Goal: Task Accomplishment & Management: Complete application form

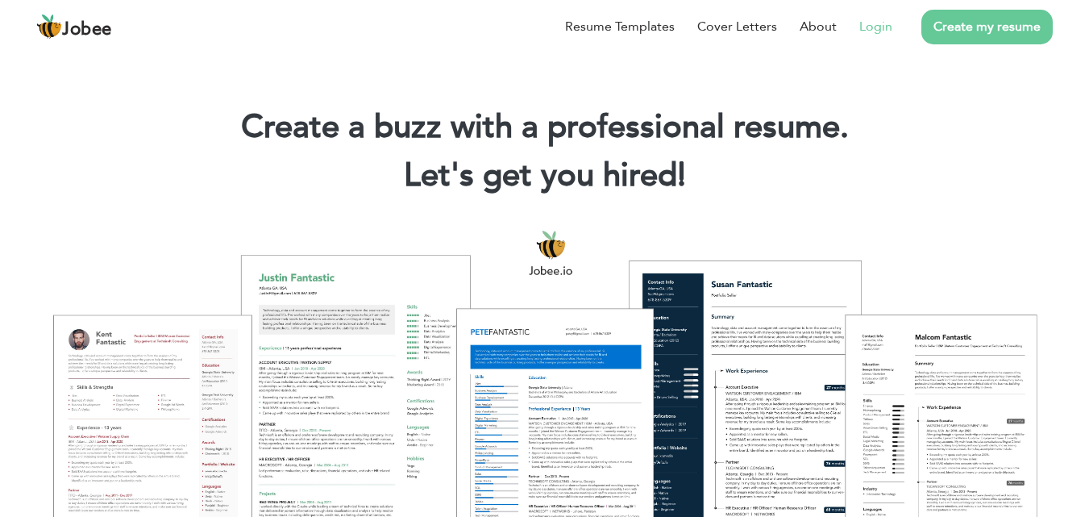
click at [879, 23] on link "Login" at bounding box center [875, 26] width 33 height 19
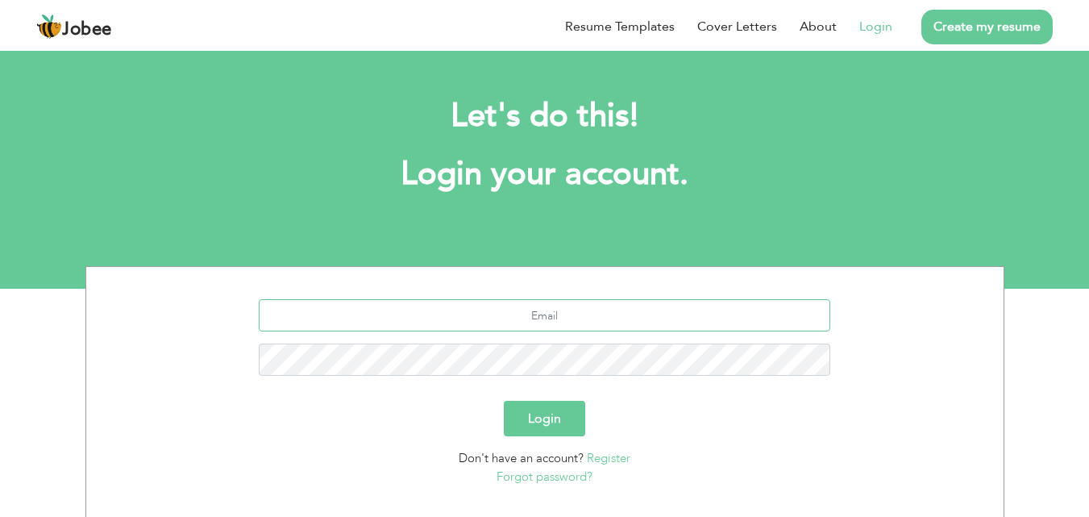
click at [537, 319] on input "text" at bounding box center [544, 315] width 571 height 32
type input "asyed1560@gmail.com"
click at [504, 401] on button "Login" at bounding box center [544, 418] width 81 height 35
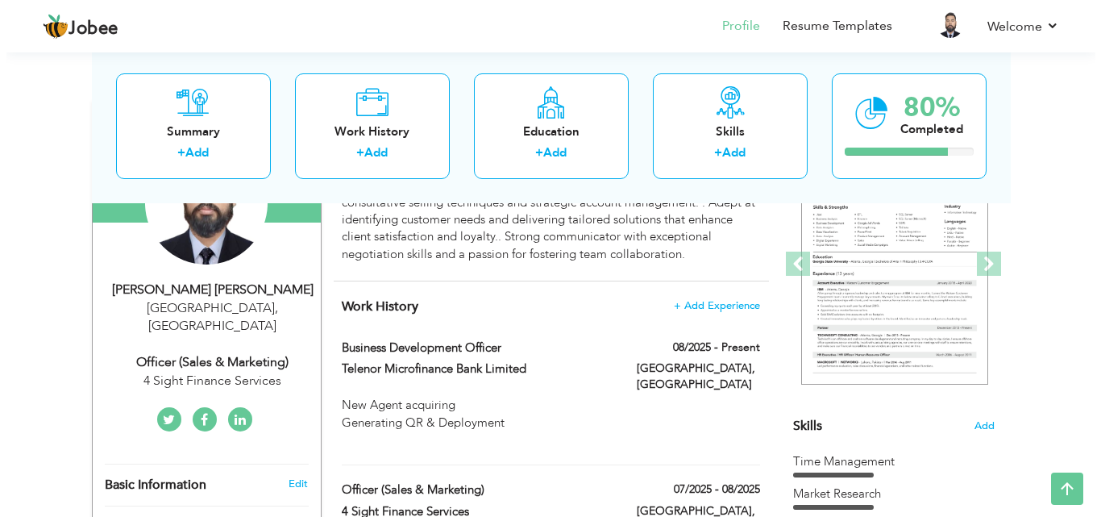
scroll to position [206, 0]
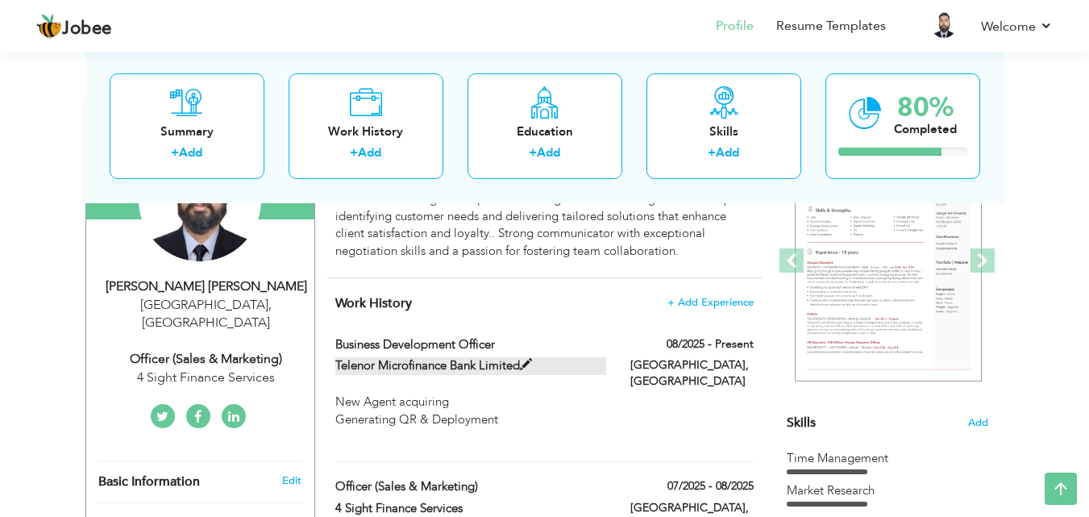
click at [523, 361] on span at bounding box center [526, 365] width 12 height 12
type input "Business Development Officer"
type input "Telenor Microfinance Bank Limited"
type input "08/2025"
type input "[GEOGRAPHIC_DATA]"
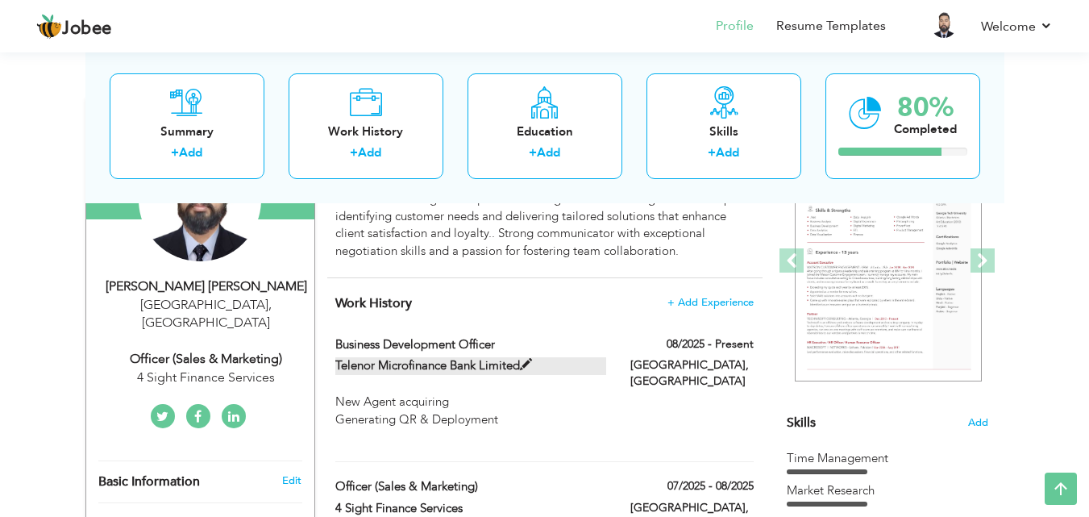
type input "[GEOGRAPHIC_DATA]"
checkbox input "true"
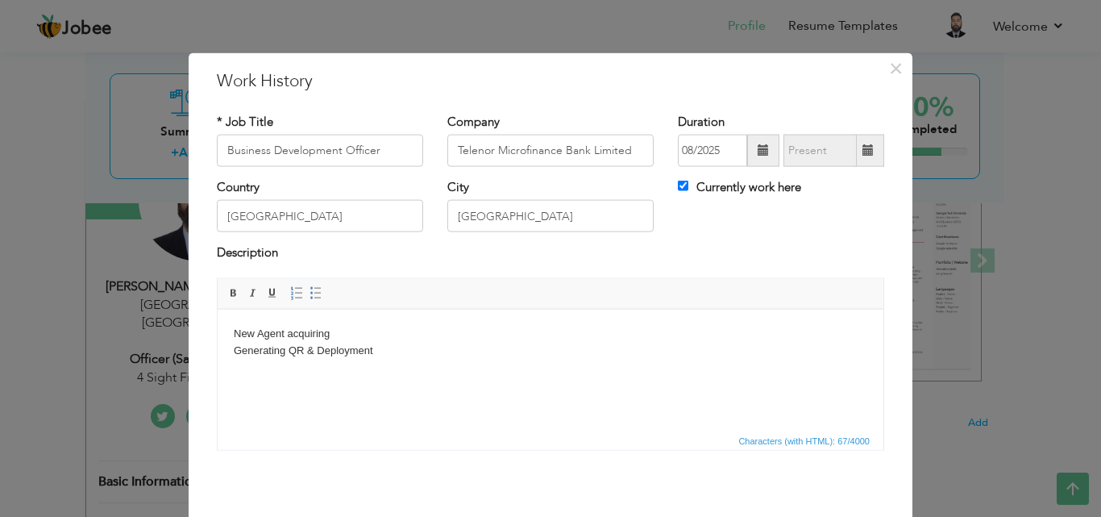
click at [443, 387] on html "New Agent acquiring Generating QR & Deployment" at bounding box center [551, 350] width 666 height 82
click at [399, 337] on body "New Agent acquiring Generating QR & Deployment" at bounding box center [551, 350] width 634 height 50
click at [414, 357] on body "New Agent acquiring Generating QR & Deployment" at bounding box center [551, 350] width 634 height 50
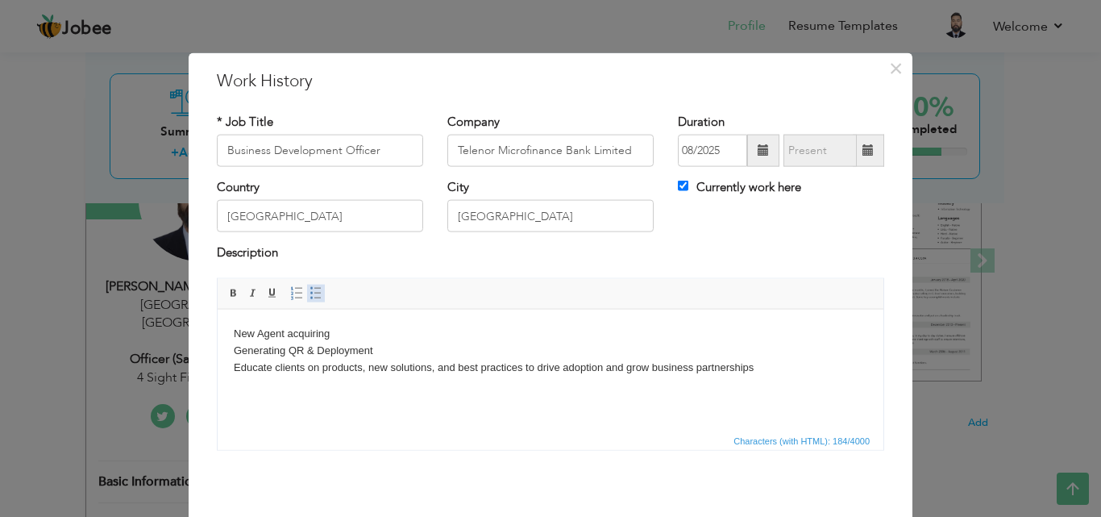
click at [307, 300] on link "Insert/Remove Bulleted List" at bounding box center [316, 293] width 18 height 18
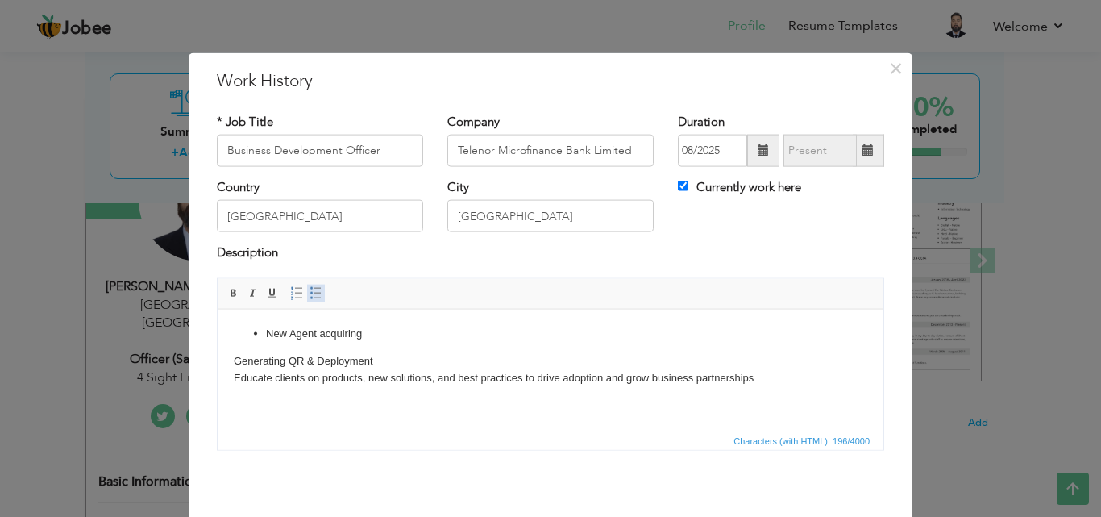
click at [307, 300] on link "Insert/Remove Bulleted List" at bounding box center [316, 293] width 18 height 18
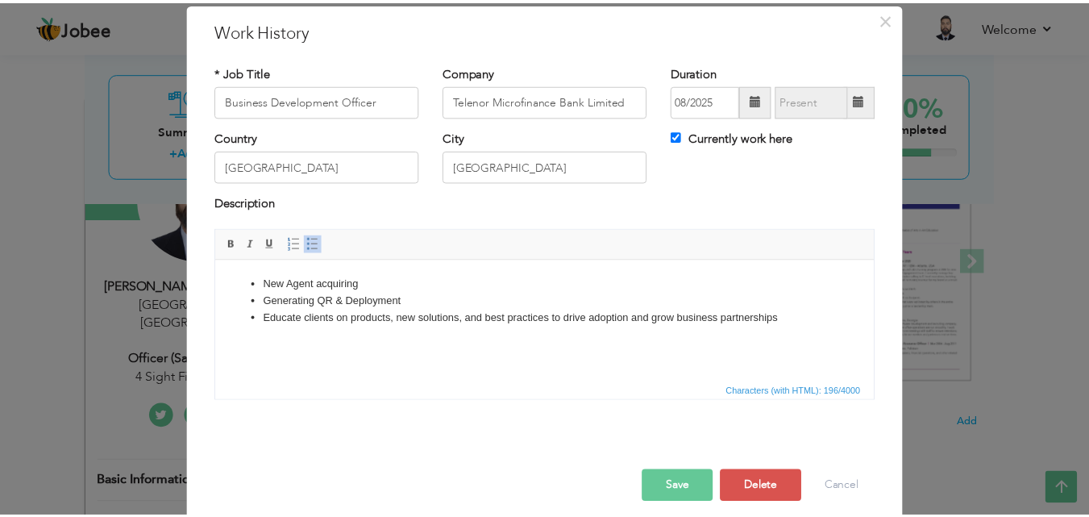
scroll to position [64, 0]
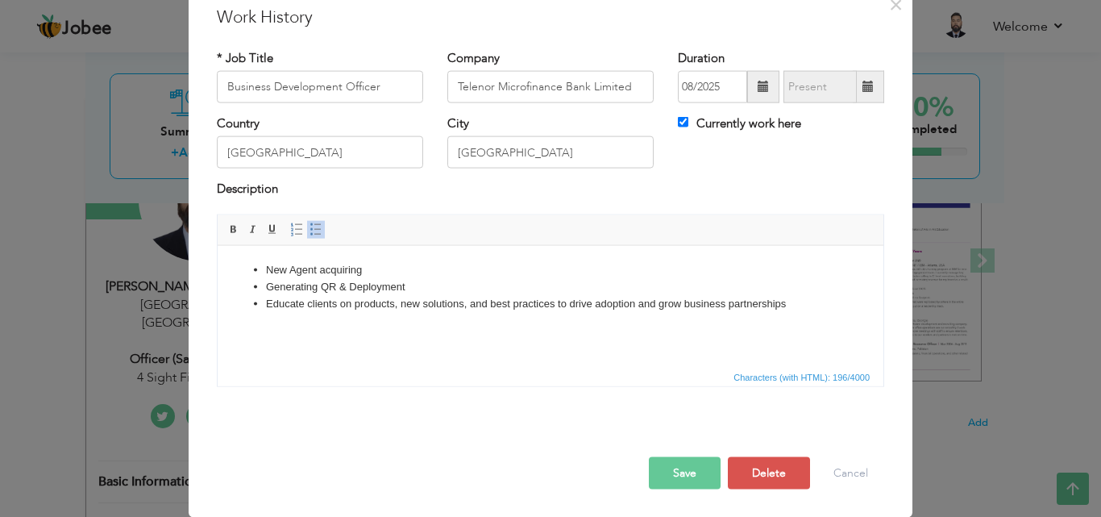
click at [661, 468] on button "Save" at bounding box center [685, 472] width 72 height 32
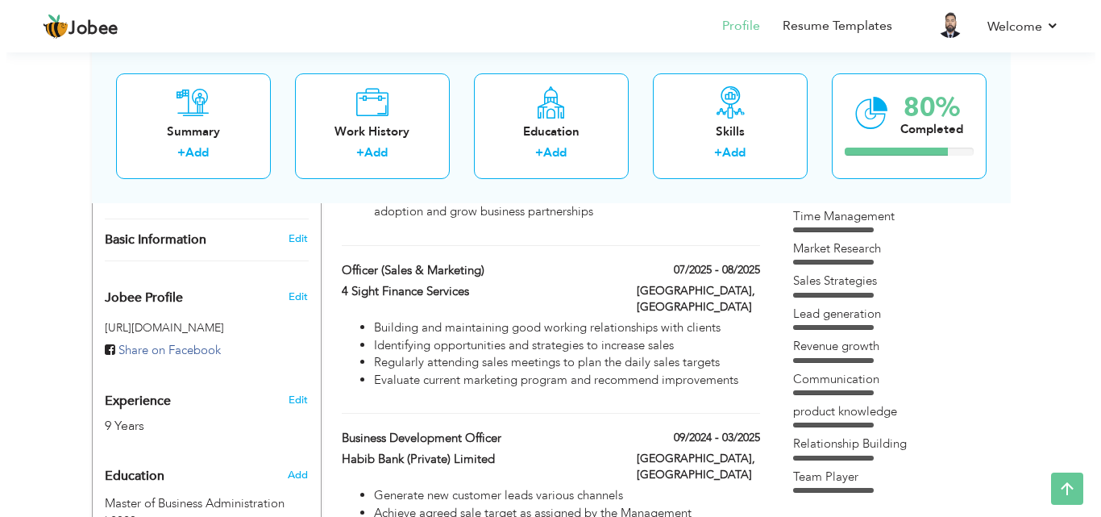
scroll to position [451, 0]
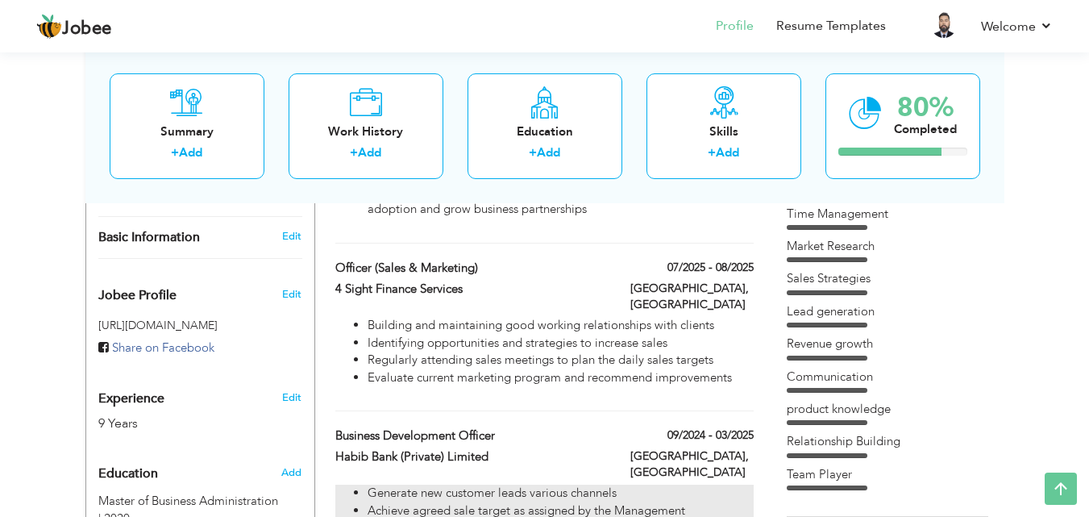
click at [639, 502] on li "Achieve agreed sale target as assigned by the Management" at bounding box center [560, 510] width 385 height 17
type input "Habib Bank (Private) Limited"
type input "09/2024"
type input "03/2025"
checkbox input "false"
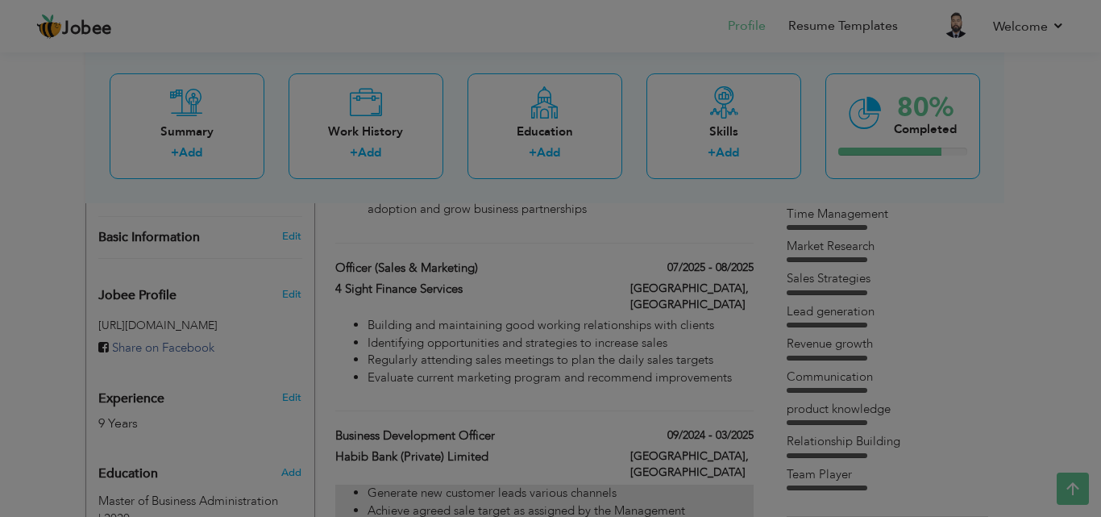
scroll to position [0, 0]
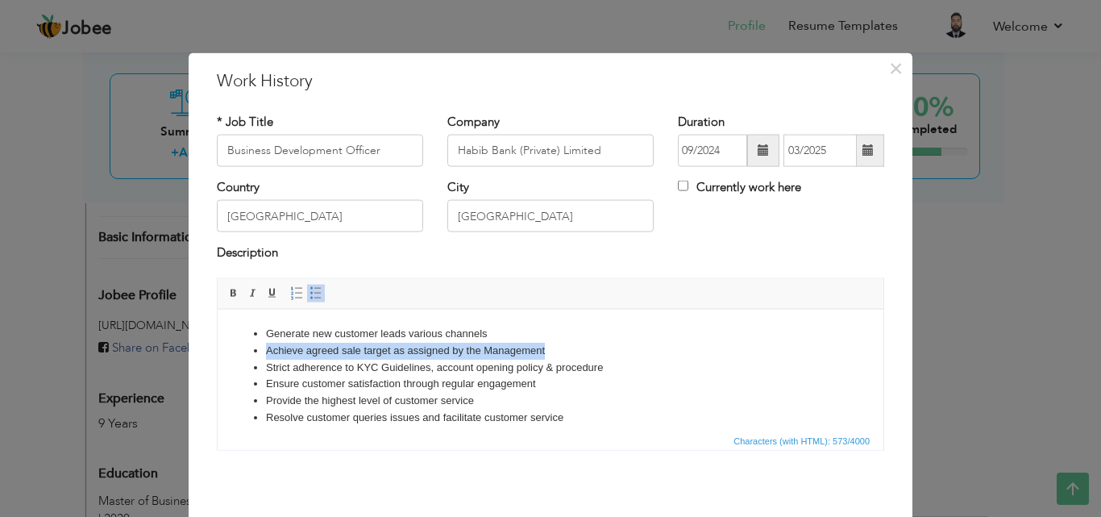
drag, startPoint x: 265, startPoint y: 347, endPoint x: 545, endPoint y: 344, distance: 279.7
click at [545, 344] on li "Achieve agreed sale target as assigned by the Management" at bounding box center [550, 350] width 569 height 17
copy li "Achieve agreed sale target as assigned by the Management"
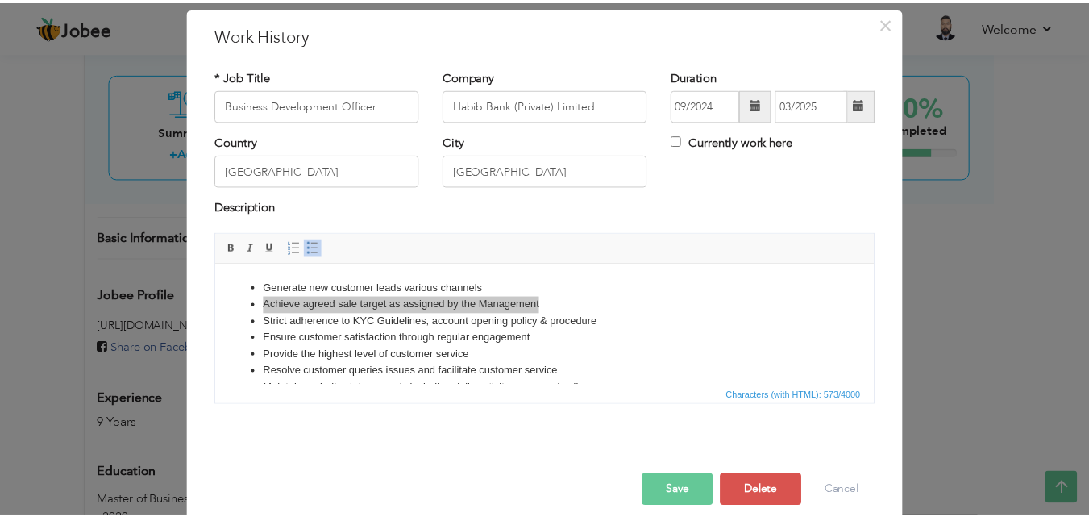
scroll to position [64, 0]
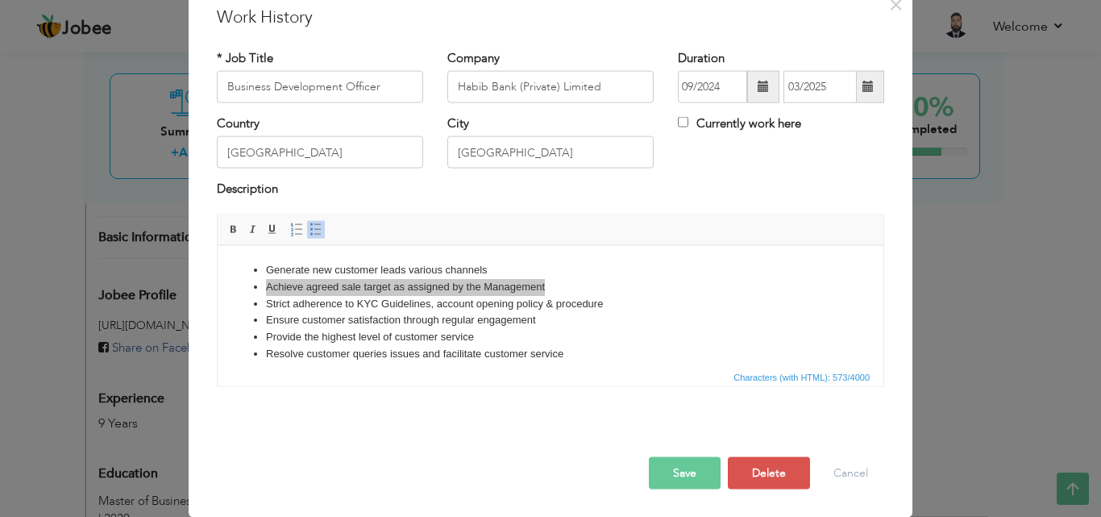
click at [684, 459] on button "Save" at bounding box center [685, 472] width 72 height 32
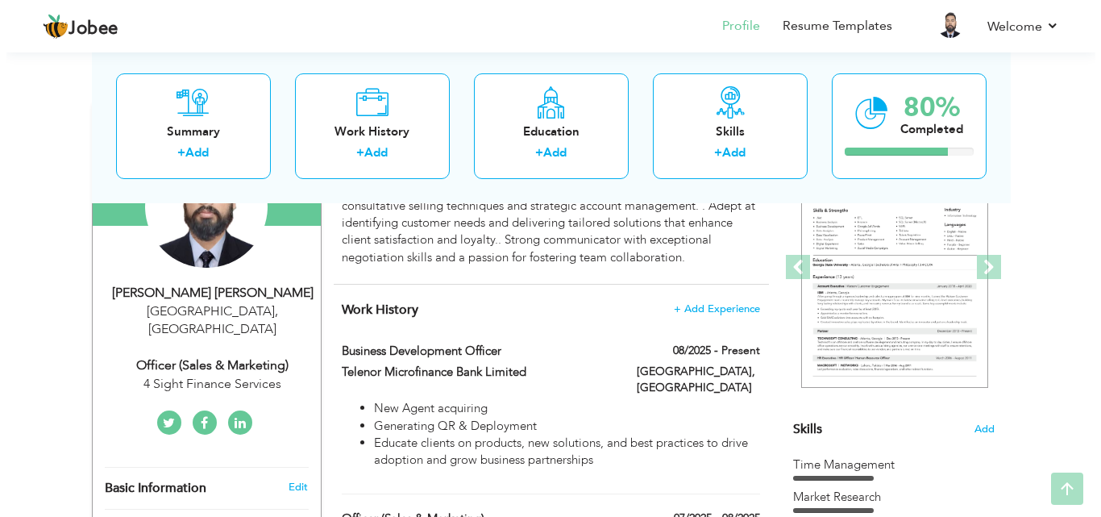
scroll to position [209, 0]
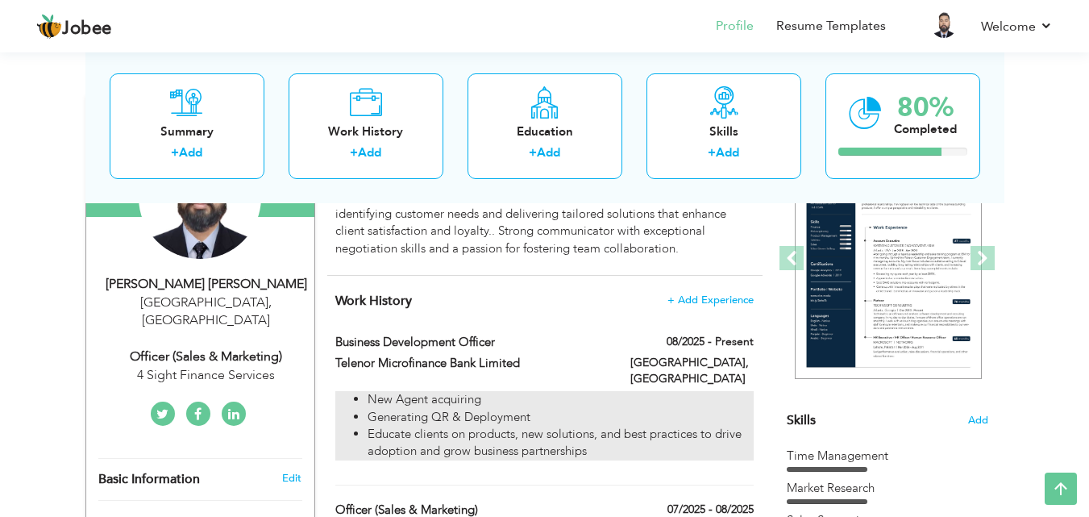
click at [534, 426] on li "Educate clients on products, new solutions, and best practices to drive adoptio…" at bounding box center [560, 443] width 385 height 35
type input "Telenor Microfinance Bank Limited"
type input "08/2025"
checkbox input "true"
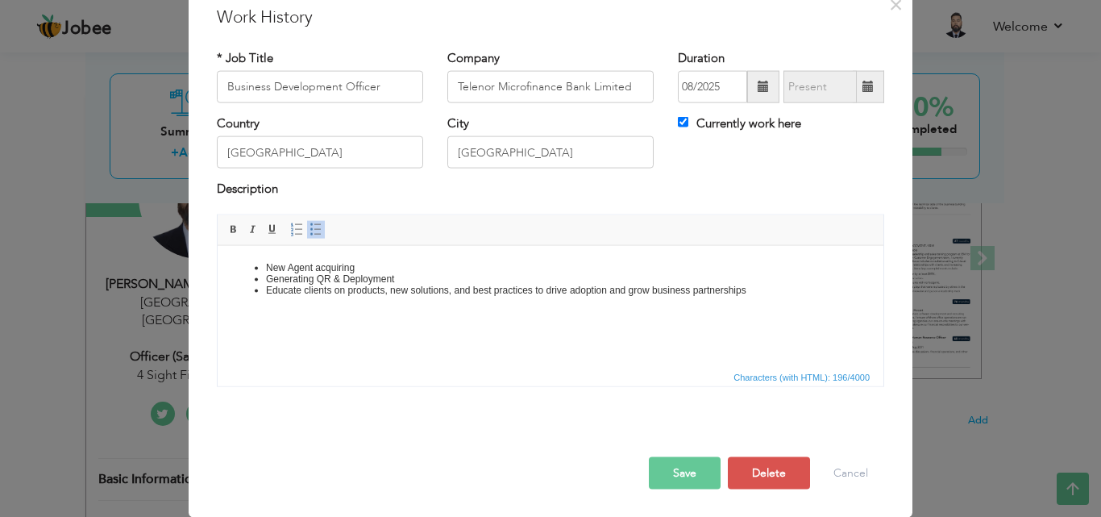
scroll to position [0, 0]
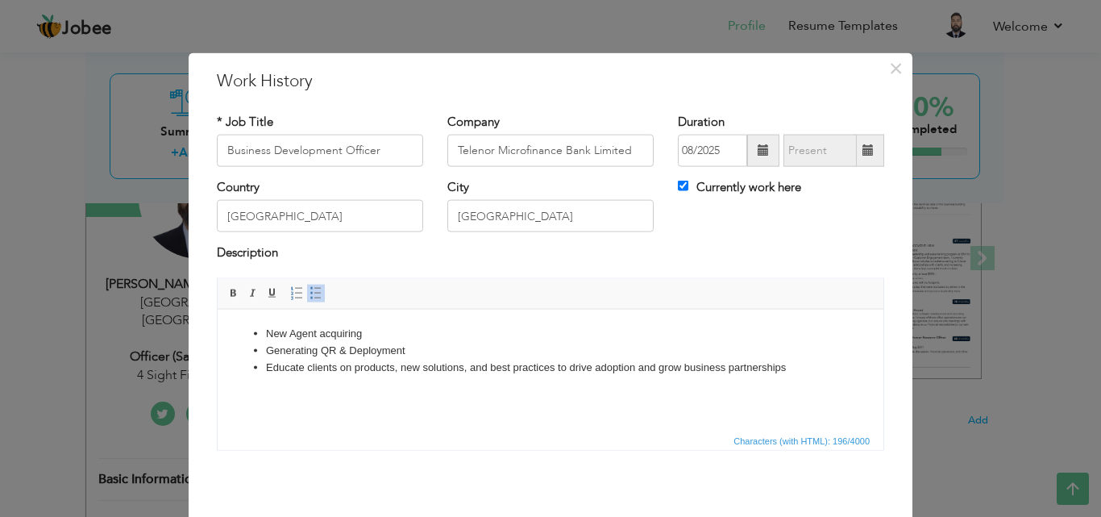
click at [821, 360] on li "Educate clients on products, new solutions, and best practices to drive adoptio…" at bounding box center [550, 367] width 569 height 17
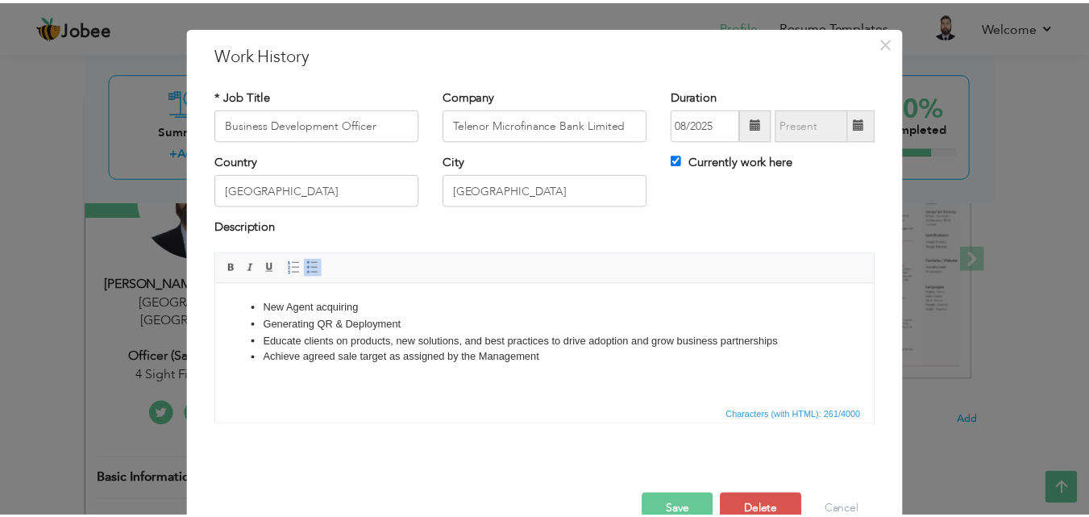
scroll to position [64, 0]
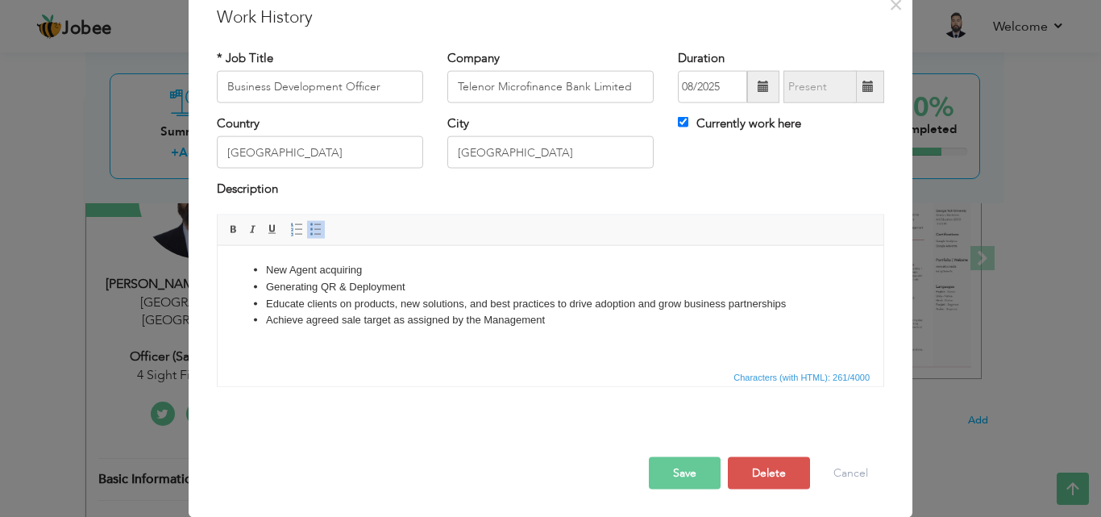
click at [667, 463] on button "Save" at bounding box center [685, 472] width 72 height 32
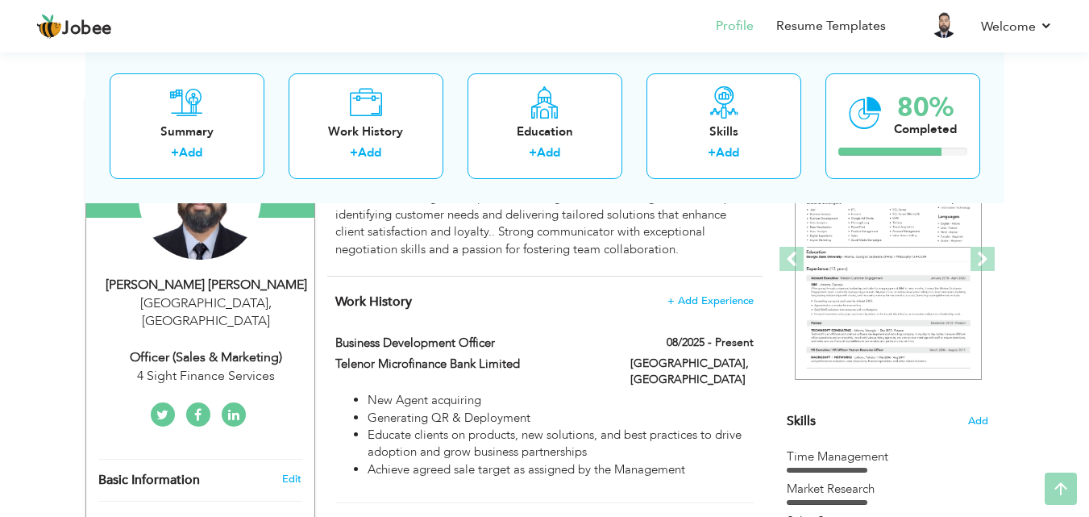
scroll to position [210, 0]
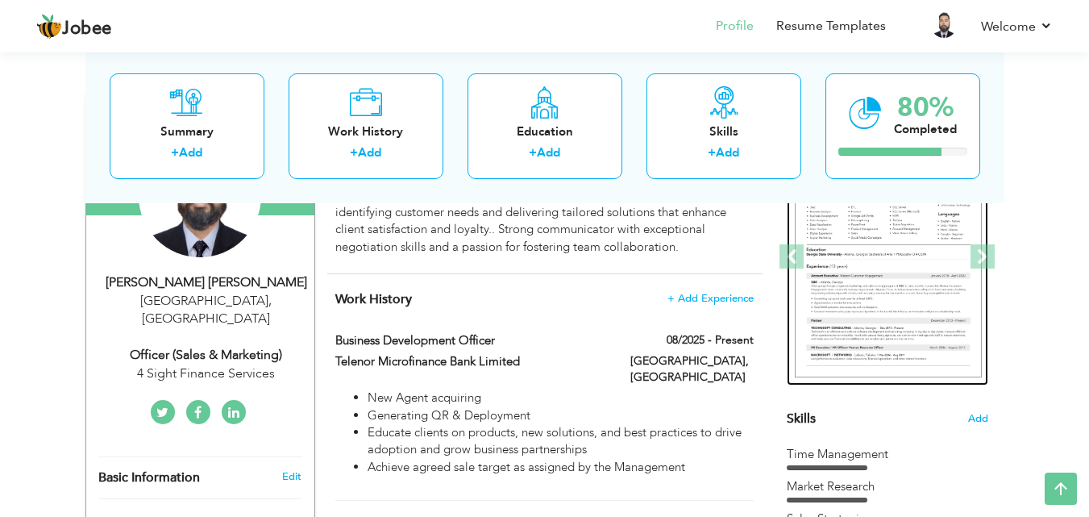
click at [898, 310] on img at bounding box center [888, 257] width 187 height 242
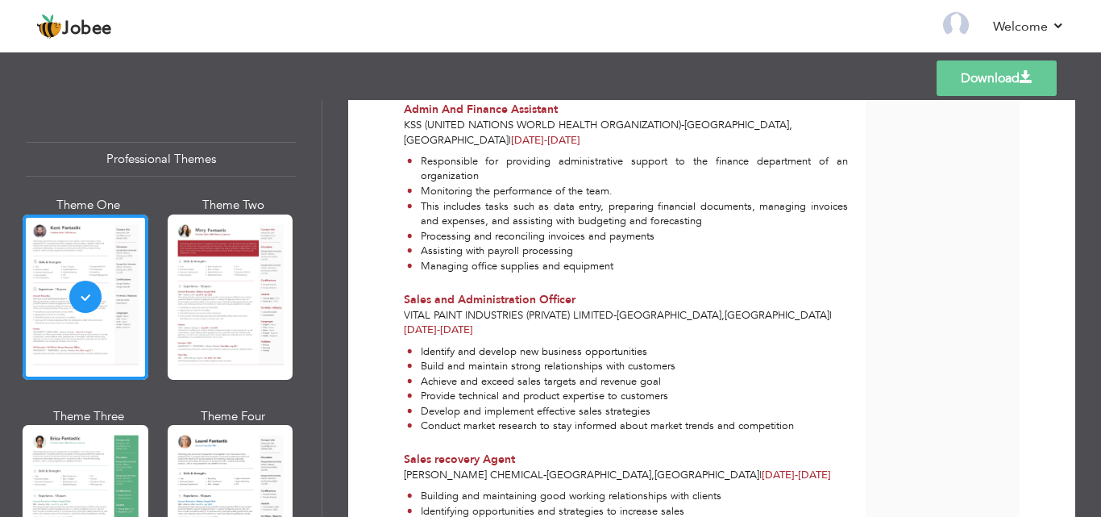
scroll to position [925, 0]
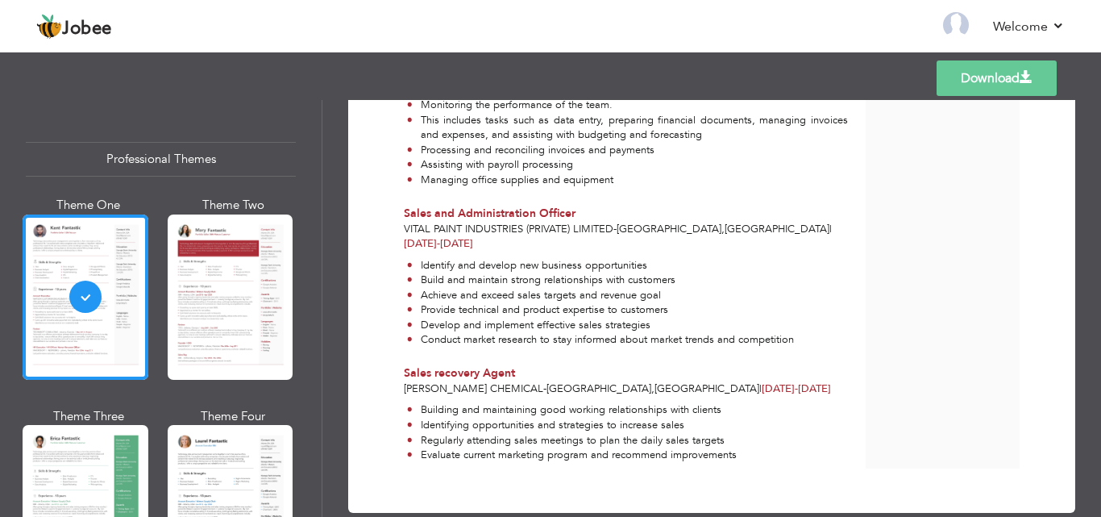
click at [309, 409] on div "Professional Themes Theme One Theme Two Theme Three Theme Six" at bounding box center [161, 308] width 322 height 417
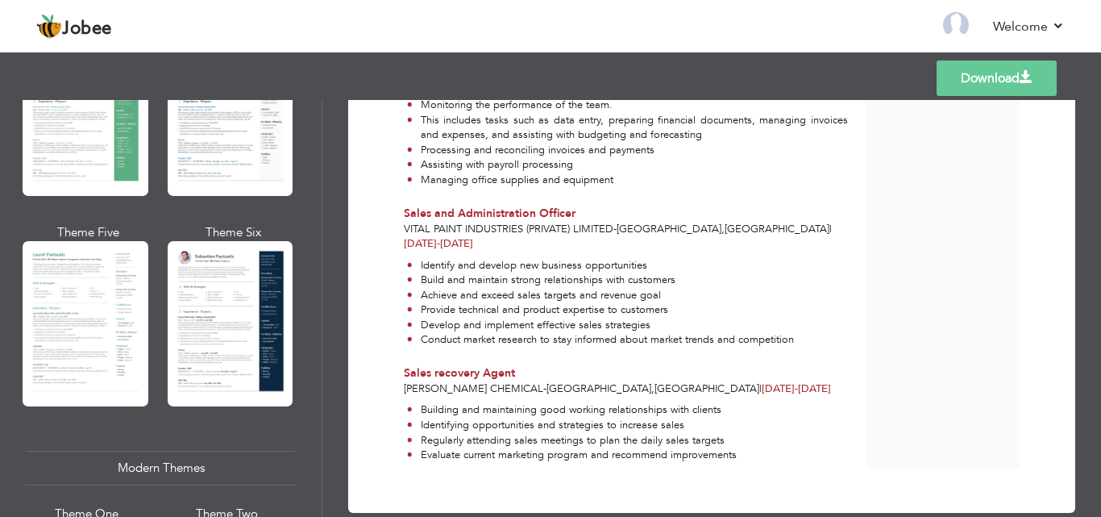
click at [310, 192] on div "Professional Themes Theme One Theme Two Theme Three Theme Six" at bounding box center [161, 308] width 322 height 417
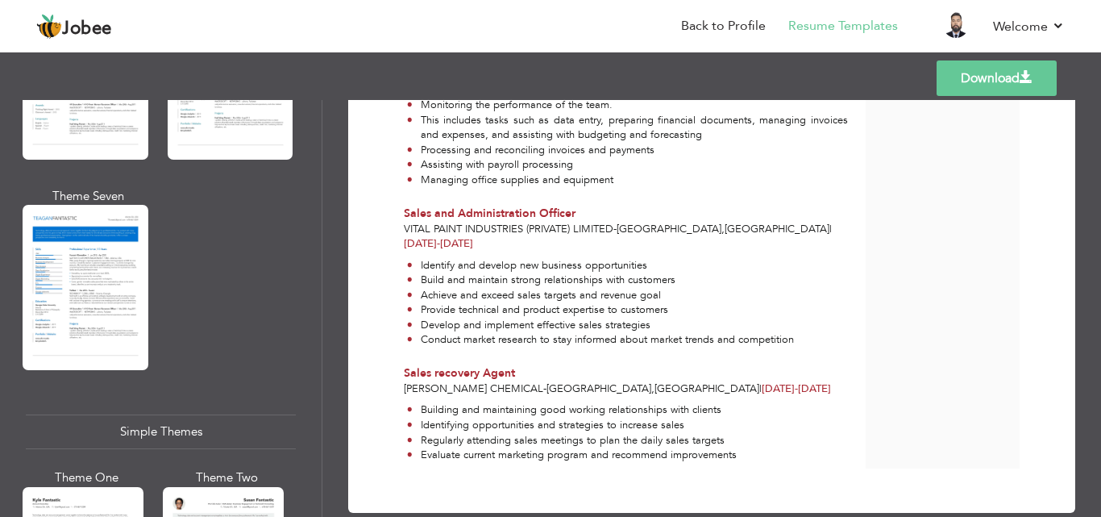
scroll to position [2870, 0]
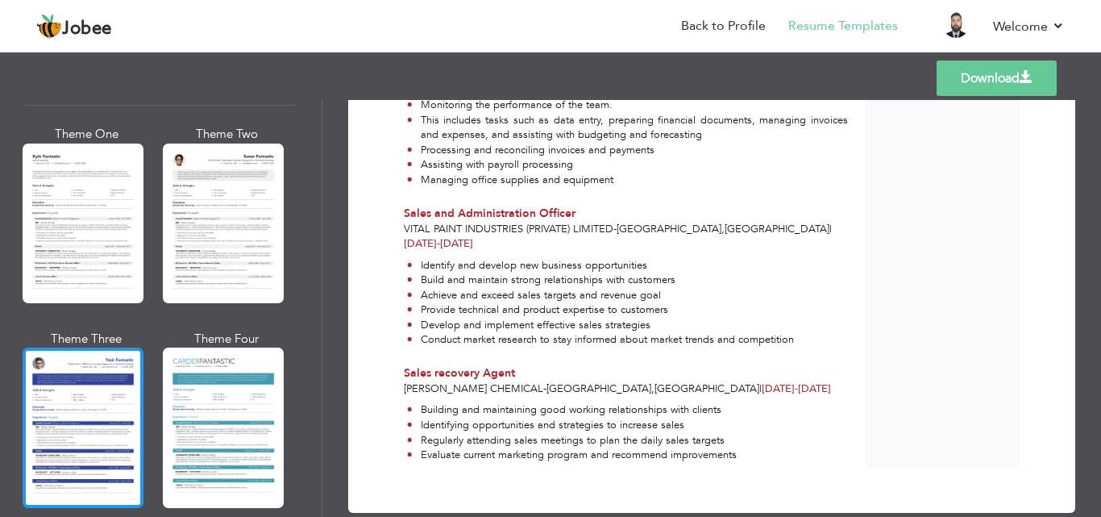
click at [89, 408] on div at bounding box center [83, 427] width 121 height 160
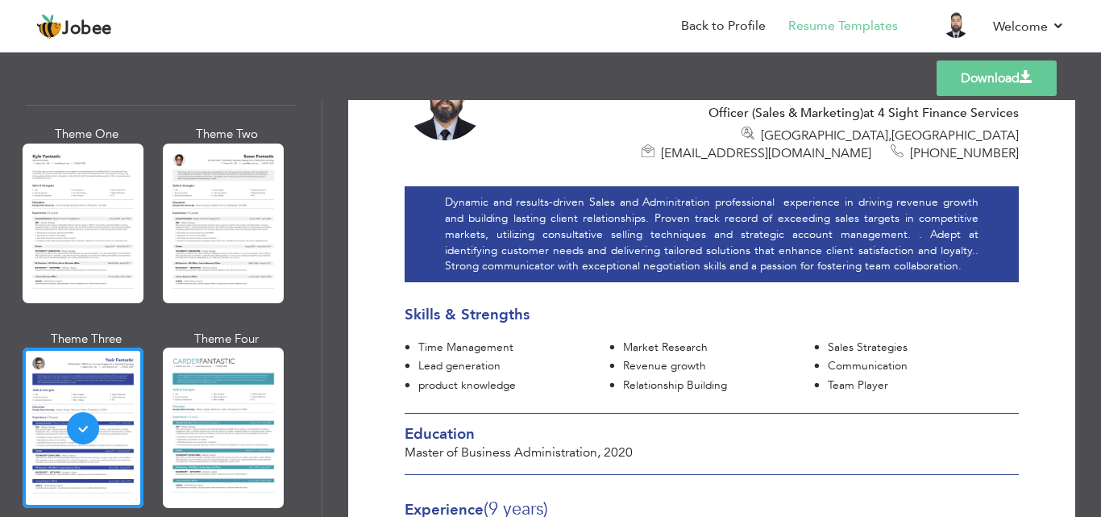
scroll to position [0, 0]
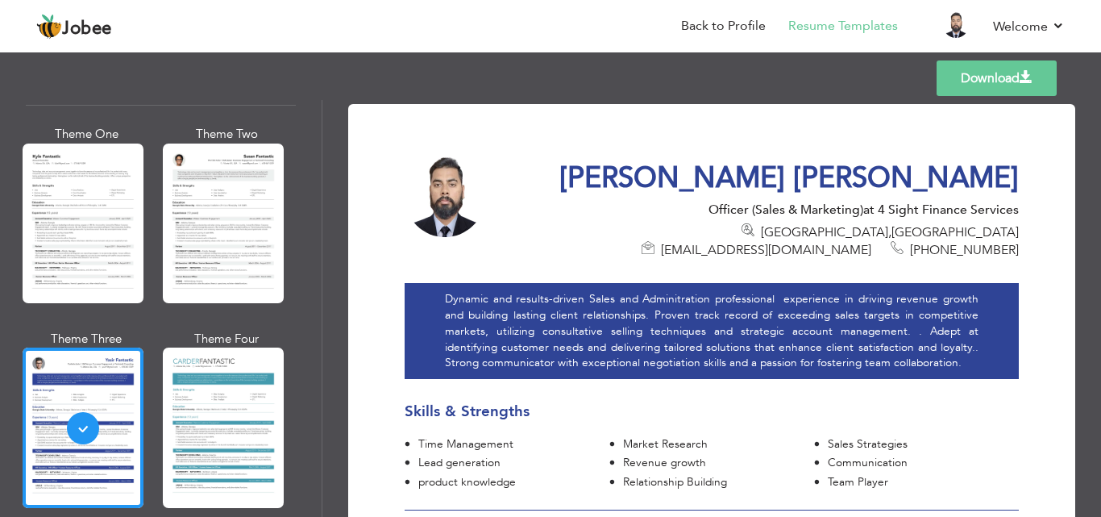
click at [1017, 71] on link "Download" at bounding box center [997, 77] width 120 height 35
drag, startPoint x: 1095, startPoint y: 131, endPoint x: 1094, endPoint y: 181, distance: 49.2
click at [1094, 181] on div "Download Syed Adnan Adil Officer (Sales & Marketing) at 4 Sight Finance Service…" at bounding box center [711, 308] width 779 height 417
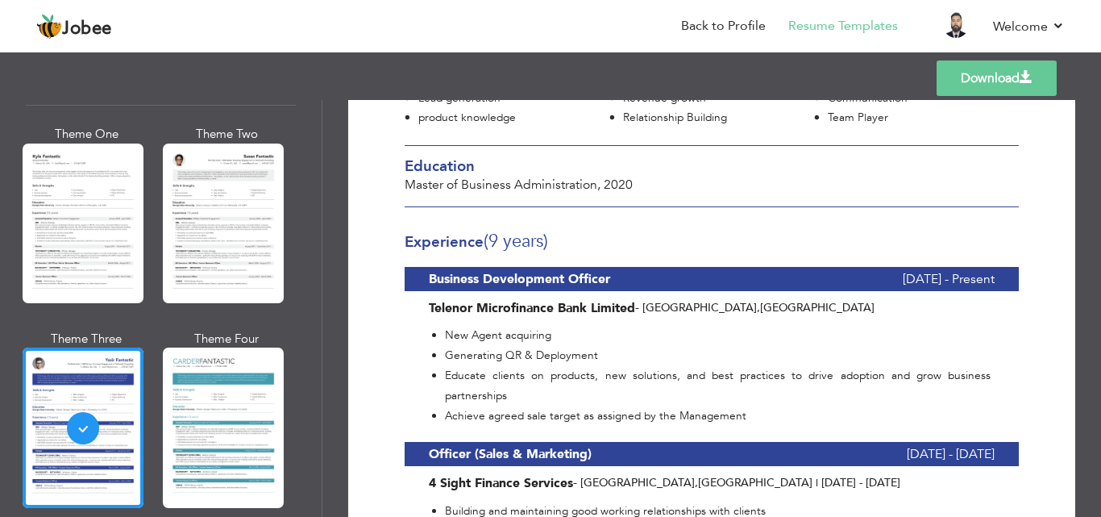
click at [430, 270] on b "Business Development Officer" at bounding box center [519, 279] width 181 height 18
click at [580, 236] on div "Experience (9 Years)" at bounding box center [712, 237] width 614 height 44
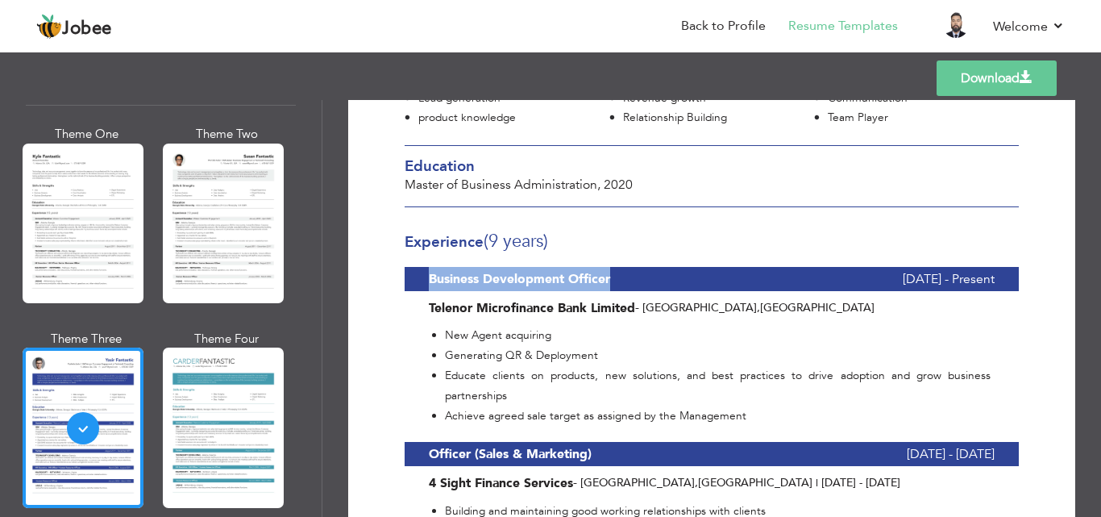
drag, startPoint x: 431, startPoint y: 257, endPoint x: 609, endPoint y: 260, distance: 178.2
click at [609, 270] on b "Business Development Officer" at bounding box center [519, 279] width 181 height 18
copy b "Business Development Officer"
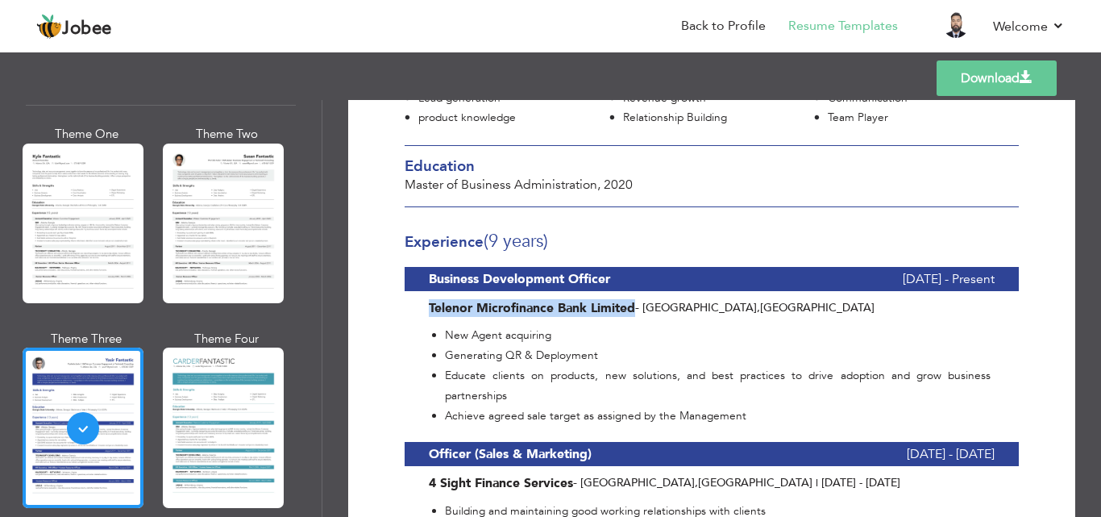
drag, startPoint x: 430, startPoint y: 286, endPoint x: 633, endPoint y: 281, distance: 203.2
click at [633, 299] on b "Telenor Microfinance Bank Limited" at bounding box center [532, 308] width 206 height 18
copy b "Telenor Microfinance Bank Limited"
click at [1100, 94] on div "Templates Download" at bounding box center [550, 78] width 1101 height 52
drag, startPoint x: 1095, startPoint y: 202, endPoint x: 1100, endPoint y: 159, distance: 43.9
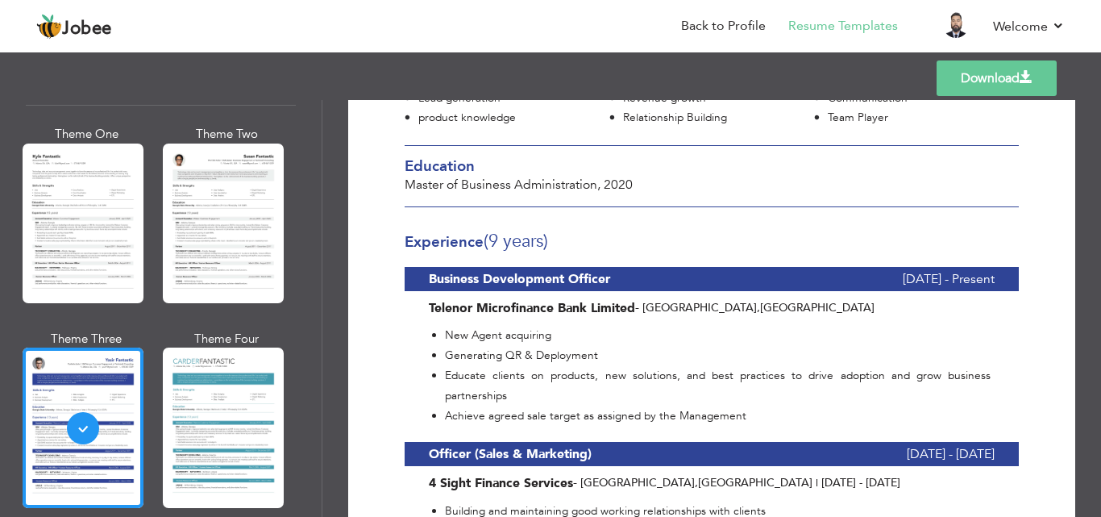
click at [1100, 159] on div "Download Syed Adnan Adil Officer (Sales & Marketing) at 4 Sight Finance Service…" at bounding box center [711, 308] width 779 height 417
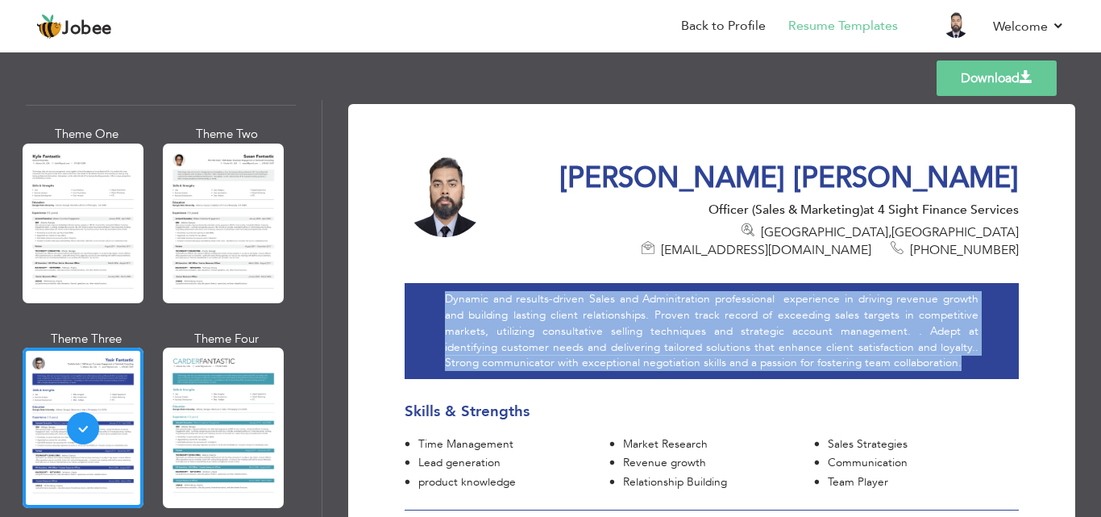
drag, startPoint x: 447, startPoint y: 281, endPoint x: 963, endPoint y: 339, distance: 519.9
click at [963, 339] on div "Dynamic and results-driven Sales and Adminitration professional experience in d…" at bounding box center [712, 331] width 614 height 96
copy div "Dynamic and results-driven Sales and Adminitration professional experience in d…"
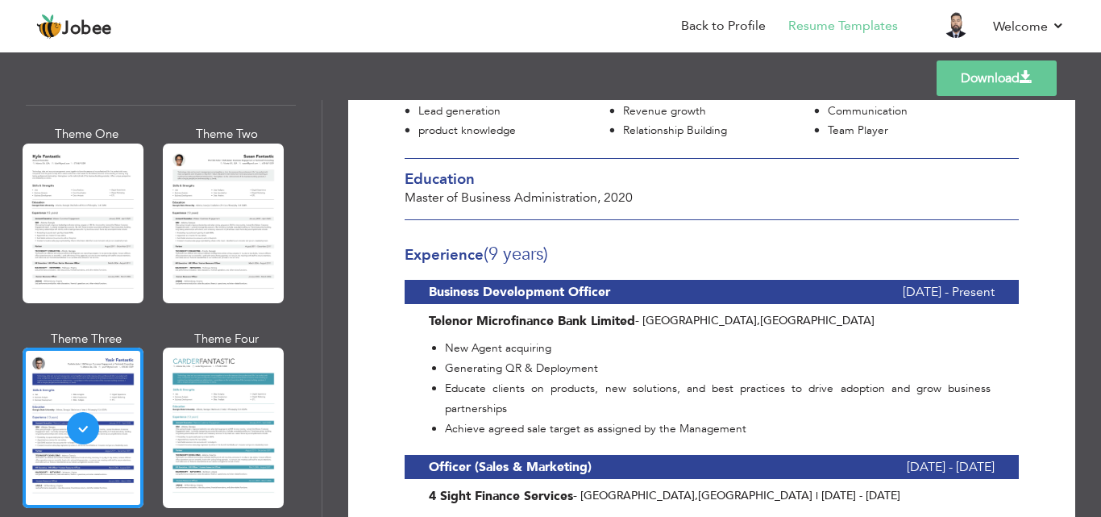
scroll to position [369, 0]
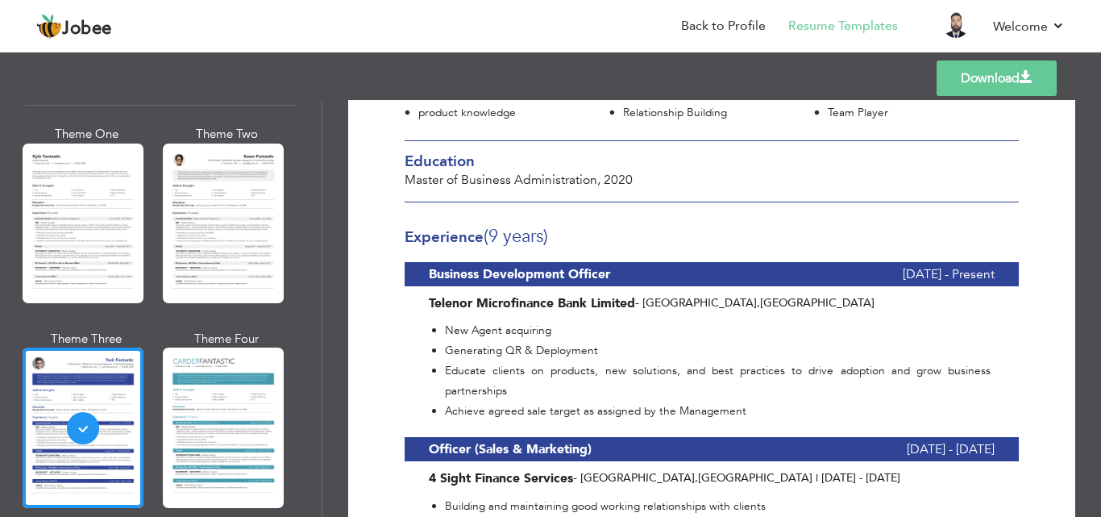
drag, startPoint x: 430, startPoint y: 254, endPoint x: 615, endPoint y: 251, distance: 185.4
click at [615, 262] on div "Business Development Officer" at bounding box center [617, 274] width 377 height 24
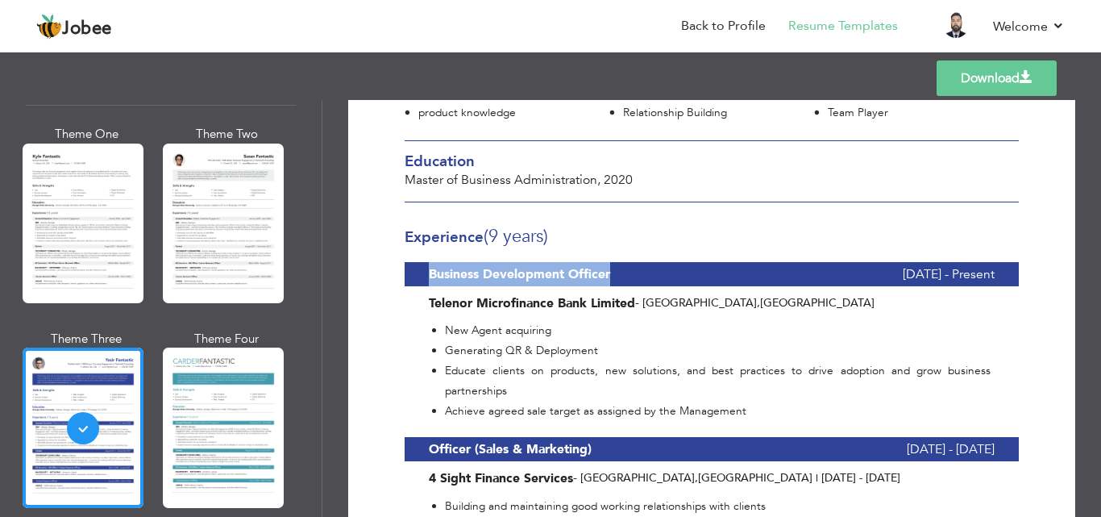
drag, startPoint x: 429, startPoint y: 254, endPoint x: 608, endPoint y: 254, distance: 178.9
click at [608, 265] on b "Business Development Officer" at bounding box center [519, 274] width 181 height 18
copy b "Business Development Officer"
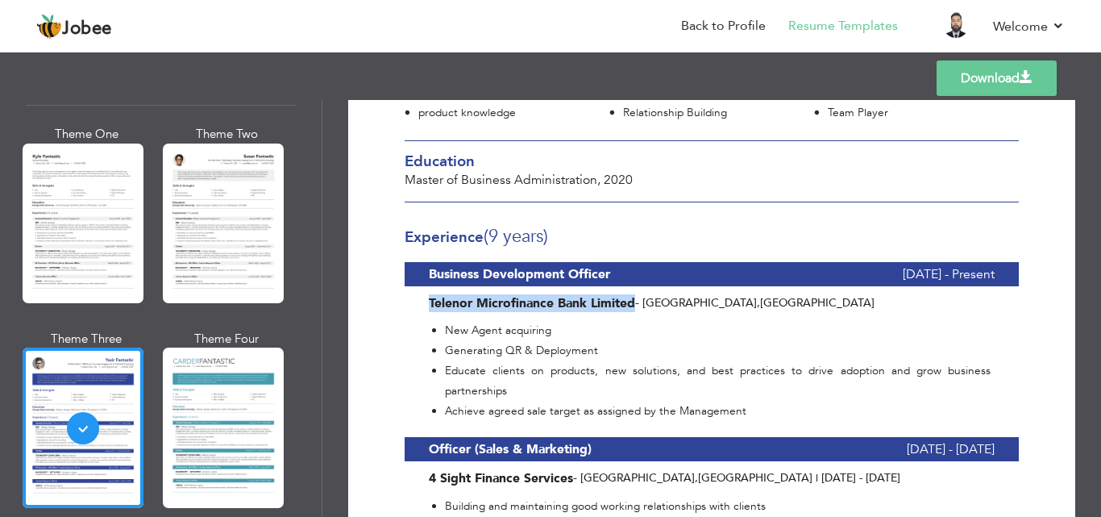
drag, startPoint x: 430, startPoint y: 281, endPoint x: 631, endPoint y: 283, distance: 201.5
click at [631, 294] on b "Telenor Microfinance Bank Limited" at bounding box center [532, 303] width 206 height 18
copy b "Telenor Microfinance Bank Limited"
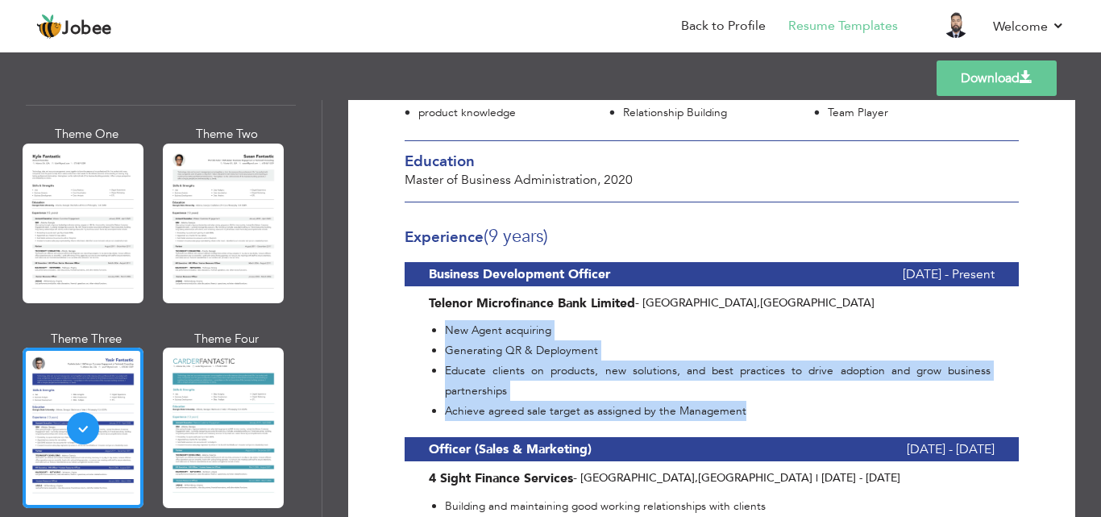
drag, startPoint x: 445, startPoint y: 308, endPoint x: 755, endPoint y: 383, distance: 319.3
click at [755, 383] on ul "New Agent acquiring Generating QR & Deployment Educate clients on products, new…" at bounding box center [710, 370] width 562 height 101
click at [755, 401] on li "Achieve agreed sale target as assigned by the Management" at bounding box center [718, 411] width 546 height 20
drag, startPoint x: 445, startPoint y: 311, endPoint x: 753, endPoint y: 385, distance: 316.7
click at [753, 385] on ul "New Agent acquiring Generating QR & Deployment Educate clients on products, new…" at bounding box center [710, 370] width 562 height 101
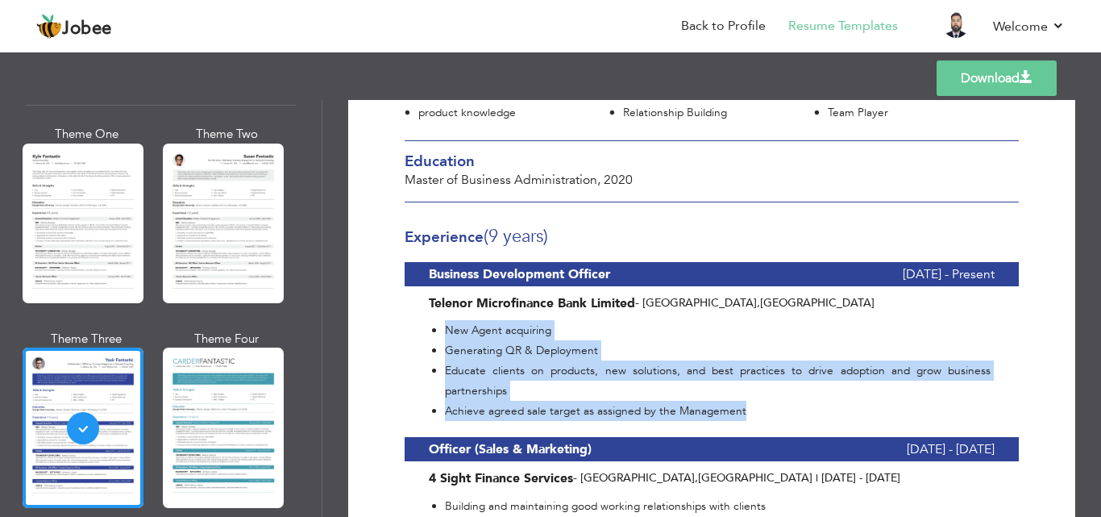
copy ul "New Agent acquiring Generating QR & Deployment Educate clients on products, new…"
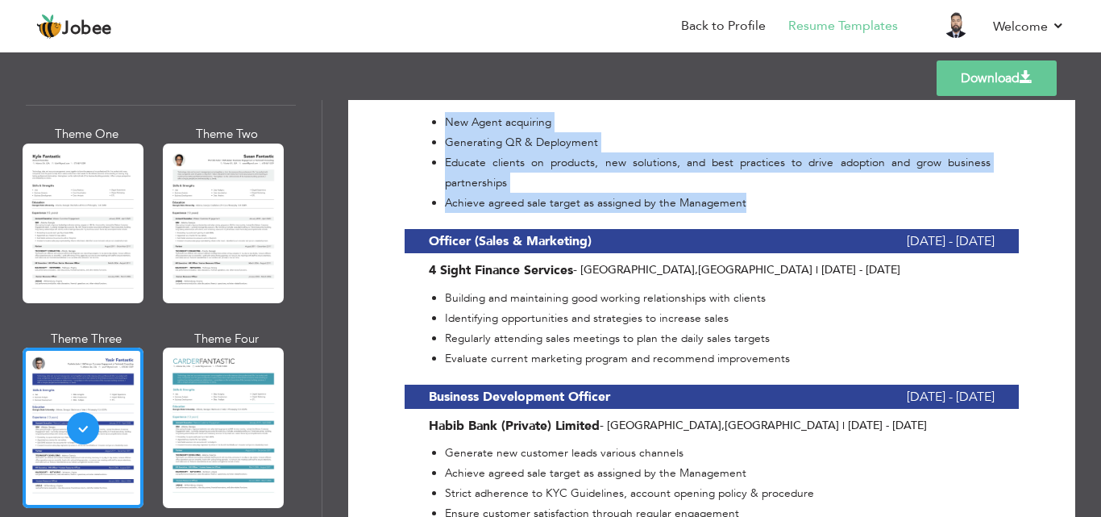
scroll to position [581, 0]
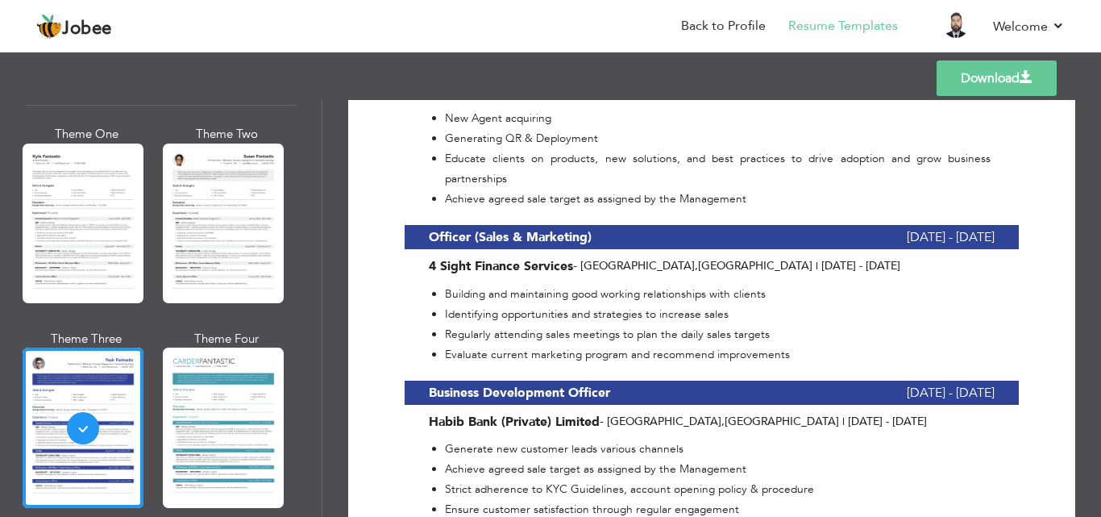
drag, startPoint x: 430, startPoint y: 215, endPoint x: 591, endPoint y: 216, distance: 161.2
click at [592, 225] on div "Officer (Sales & Marketing)" at bounding box center [617, 237] width 377 height 24
drag, startPoint x: 429, startPoint y: 217, endPoint x: 590, endPoint y: 212, distance: 161.3
click at [590, 228] on b "Officer (Sales & Marketing)" at bounding box center [510, 237] width 163 height 18
copy b "Officer (Sales & Marketing)"
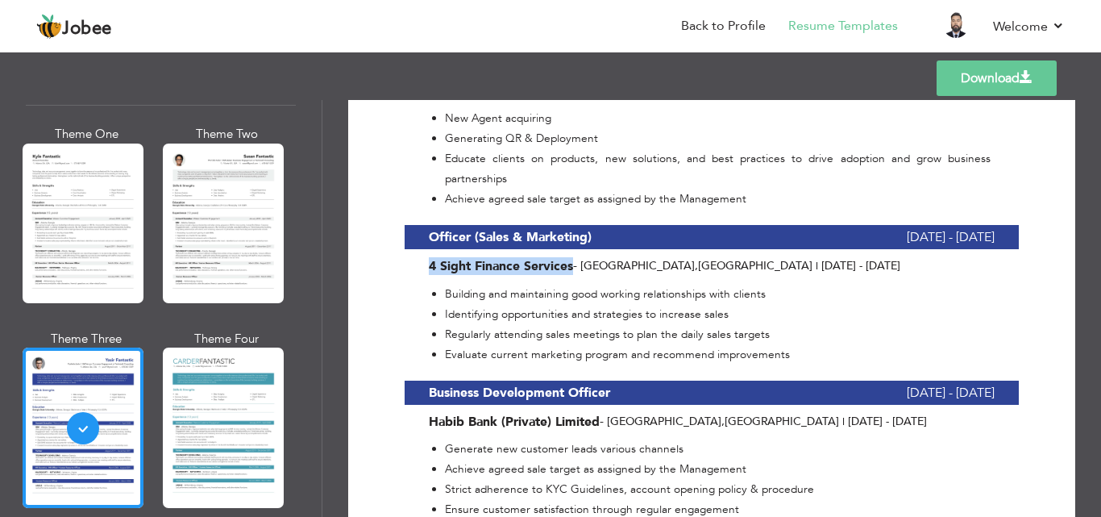
drag, startPoint x: 430, startPoint y: 247, endPoint x: 572, endPoint y: 246, distance: 142.7
click at [572, 257] on span "4 Sight Finance Services" at bounding box center [501, 266] width 144 height 18
copy span "4 Sight Finance Services"
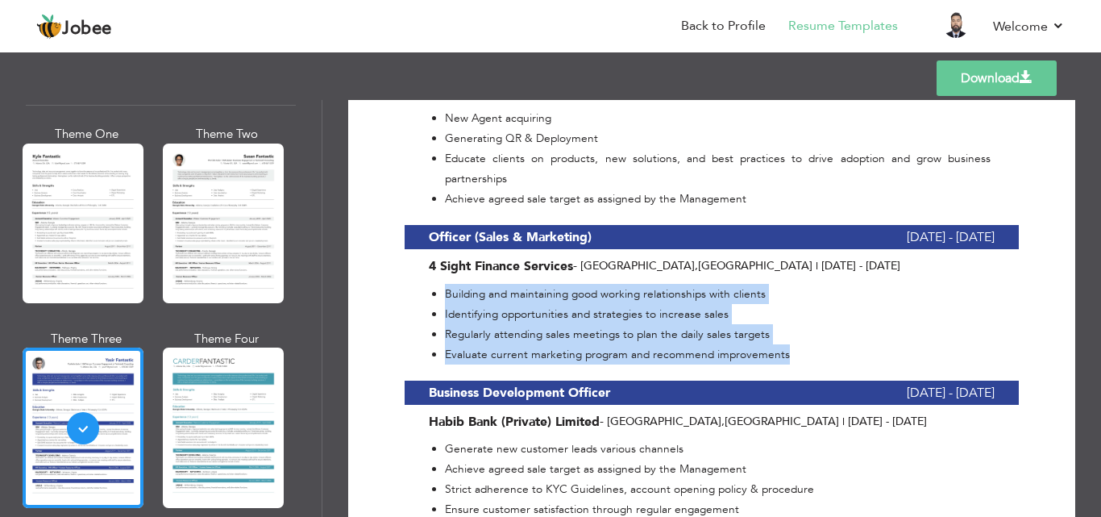
drag, startPoint x: 445, startPoint y: 274, endPoint x: 800, endPoint y: 346, distance: 361.8
click at [800, 346] on div "Syed Adnan Adil Officer (Sales & Marketing) at 4 Sight Finance Services Lahore …" at bounding box center [712, 420] width 638 height 1690
copy div "Building and maintaining good working relationships with clients Identifying op…"
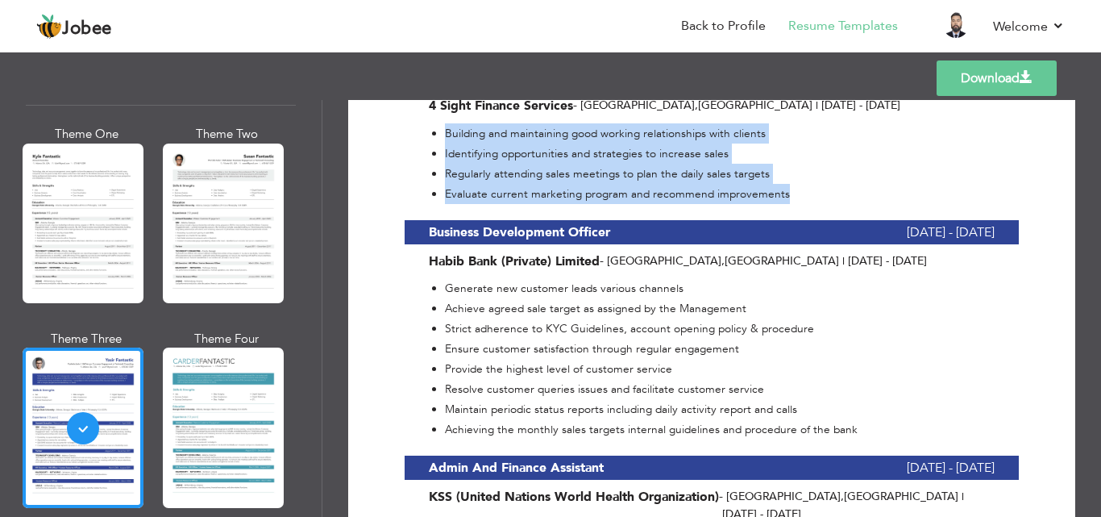
scroll to position [751, 0]
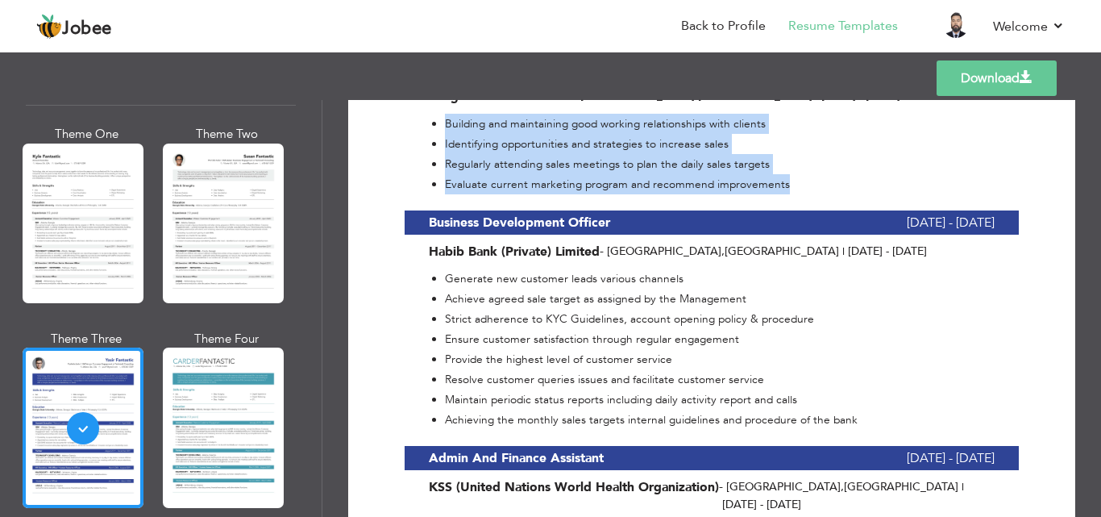
click at [428, 210] on div "Business Development Officer September 2024 - March 2025" at bounding box center [712, 222] width 614 height 24
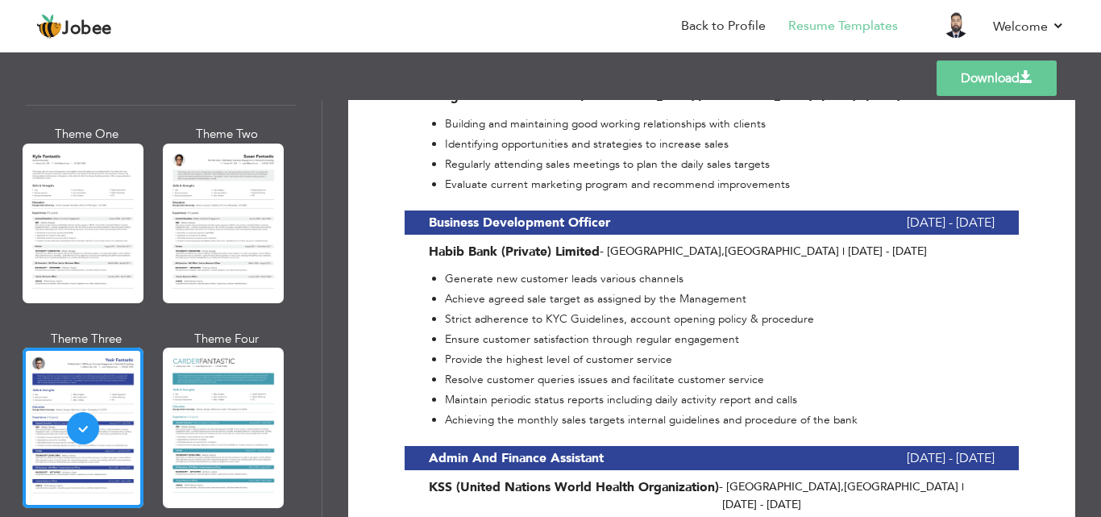
drag, startPoint x: 430, startPoint y: 200, endPoint x: 610, endPoint y: 197, distance: 179.8
click at [610, 210] on div "Business Development Officer" at bounding box center [617, 222] width 377 height 24
drag, startPoint x: 430, startPoint y: 201, endPoint x: 609, endPoint y: 202, distance: 178.1
click at [609, 214] on b "Business Development Officer" at bounding box center [519, 223] width 181 height 18
copy b "Business Development Officer"
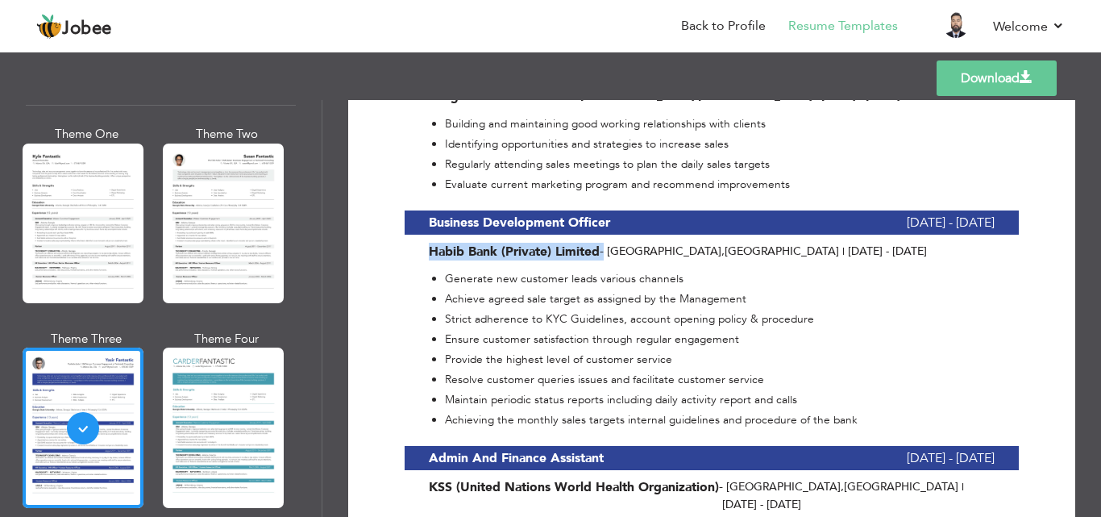
drag, startPoint x: 430, startPoint y: 227, endPoint x: 602, endPoint y: 237, distance: 172.8
click at [602, 243] on div "Habib Bank (Private) Limited - Lahore , Pakistan | Sep 2024 - Mar 2025" at bounding box center [712, 252] width 590 height 18
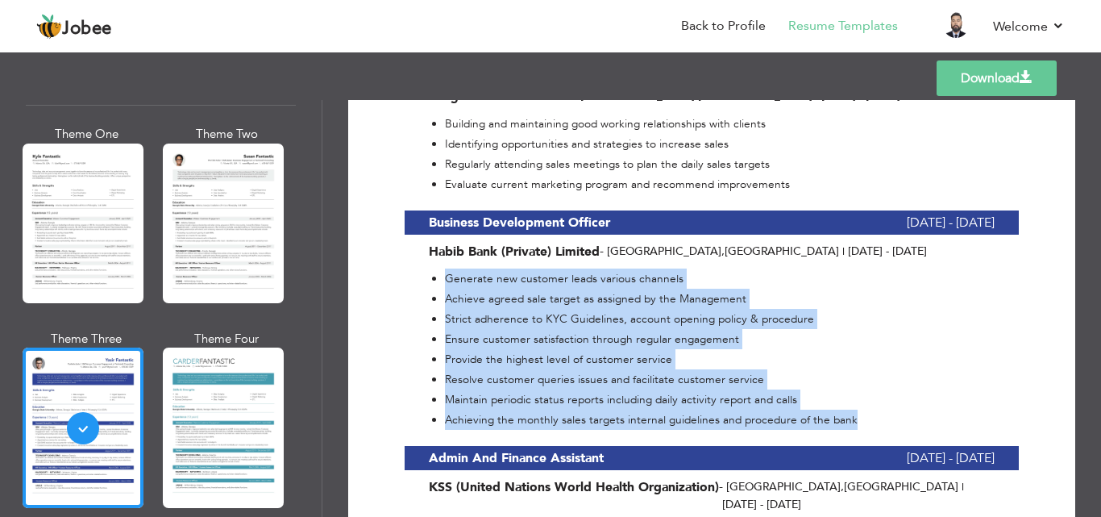
drag, startPoint x: 446, startPoint y: 258, endPoint x: 876, endPoint y: 396, distance: 452.0
click at [876, 396] on ul "Generate new customer leads various channels Achieve agreed sale target as assi…" at bounding box center [710, 348] width 562 height 161
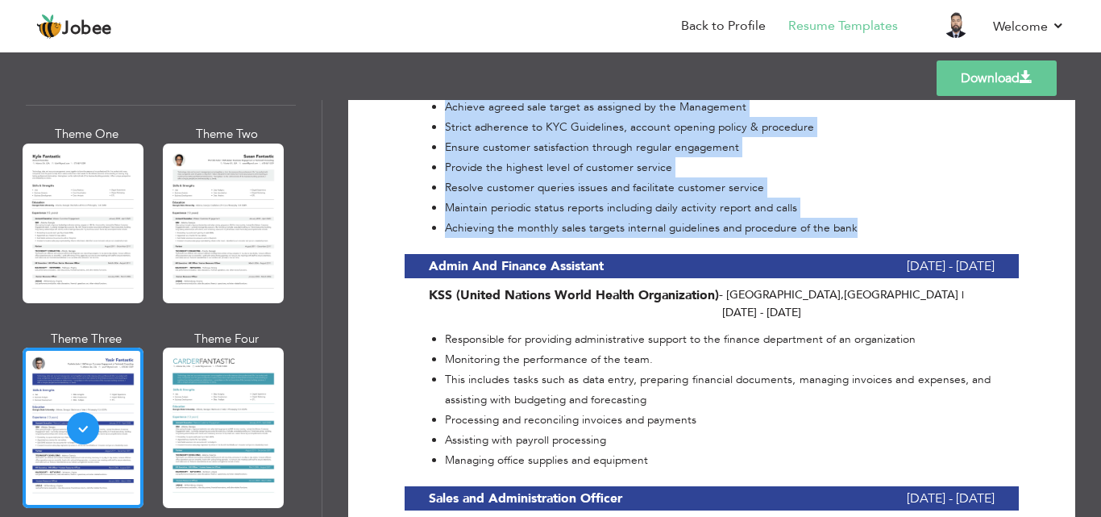
scroll to position [970, 0]
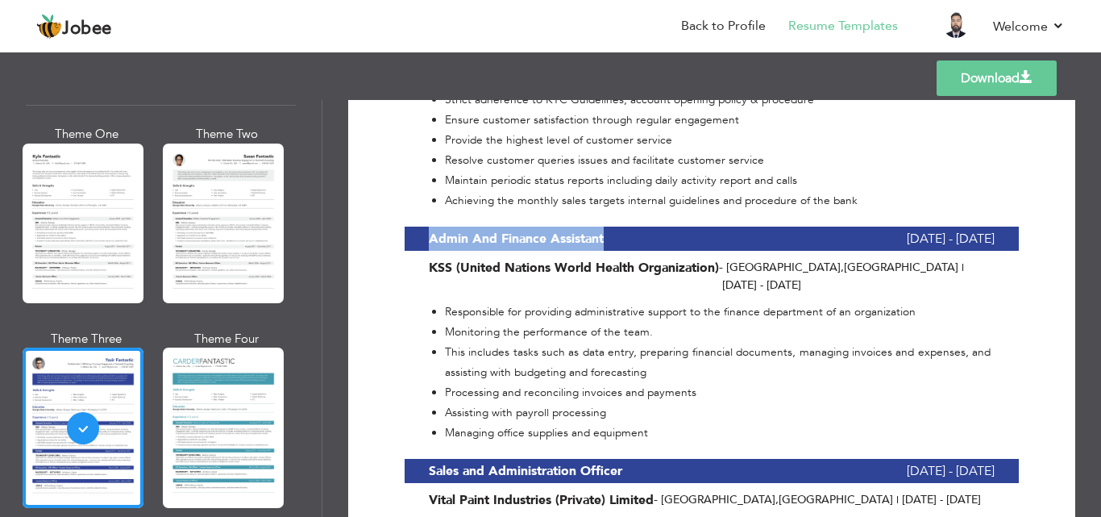
drag, startPoint x: 430, startPoint y: 216, endPoint x: 602, endPoint y: 222, distance: 171.8
click at [602, 230] on b "Admin And Finance Assistant" at bounding box center [516, 239] width 175 height 18
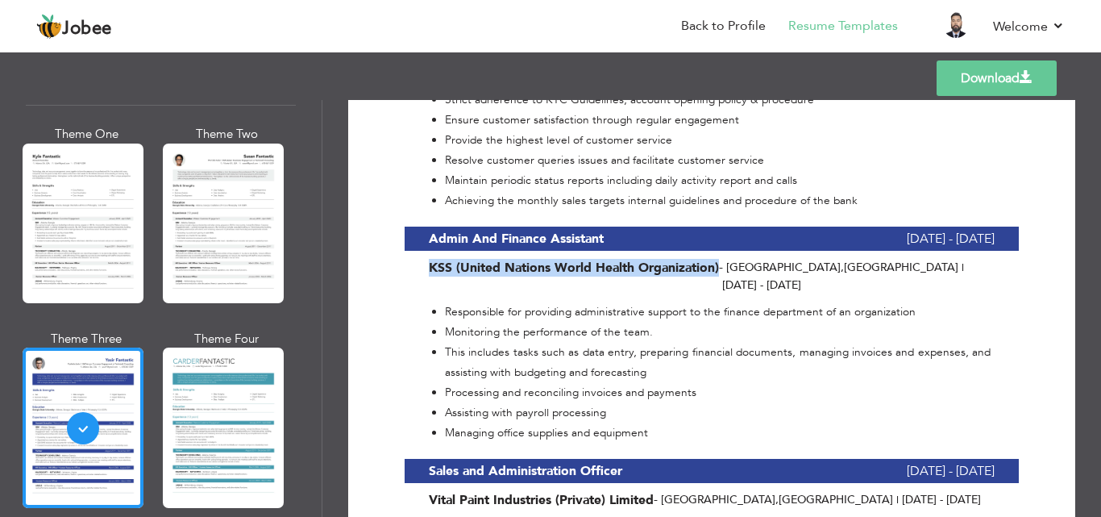
drag, startPoint x: 430, startPoint y: 250, endPoint x: 719, endPoint y: 248, distance: 288.6
click at [719, 259] on div "KSS (United Nations World Health Organization) - Lahore , Pakistan | Jul 2023 -…" at bounding box center [712, 276] width 590 height 35
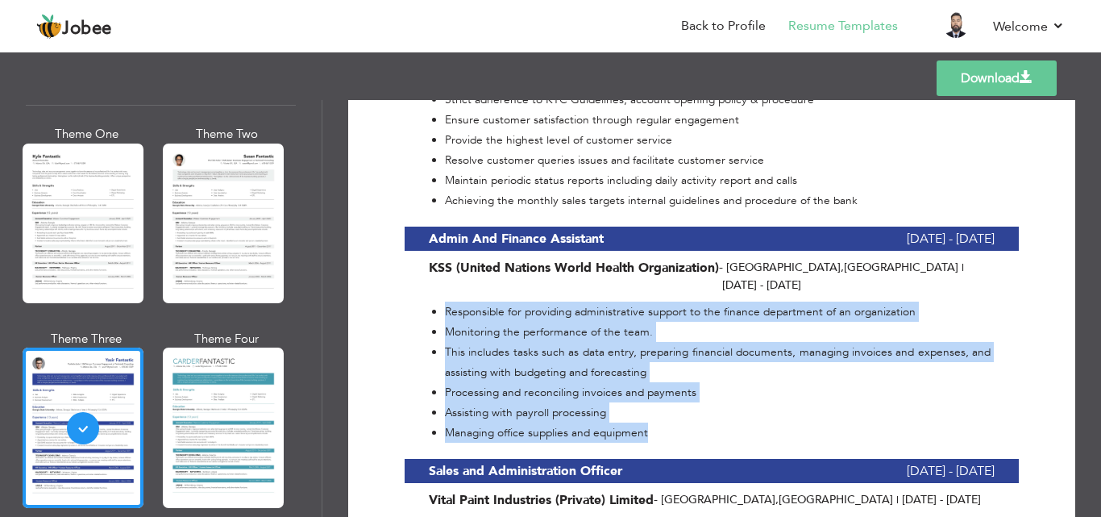
drag, startPoint x: 446, startPoint y: 274, endPoint x: 657, endPoint y: 401, distance: 246.6
click at [657, 401] on ul "Responsible for providing administrative support to the finance department of a…" at bounding box center [710, 371] width 562 height 141
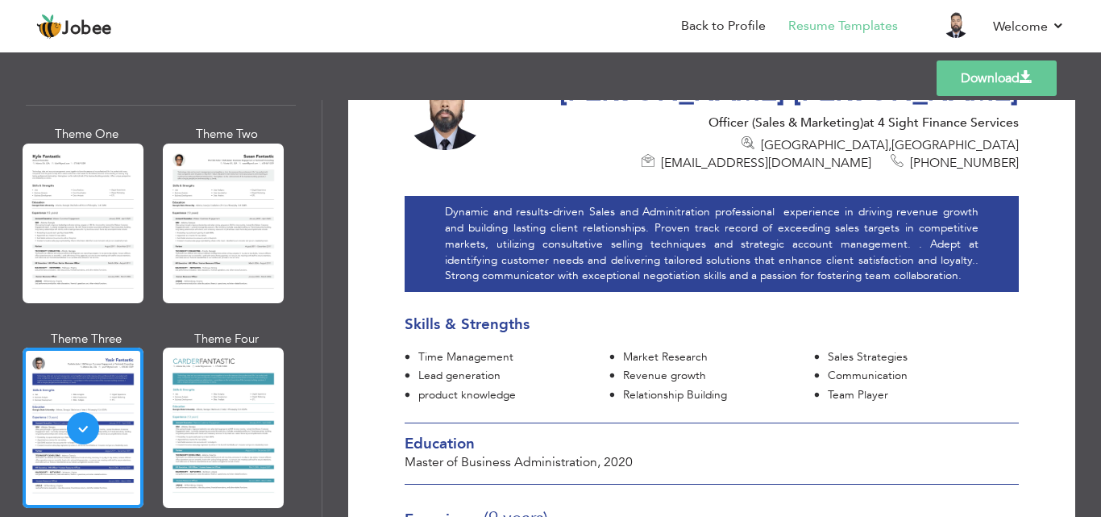
scroll to position [160, 0]
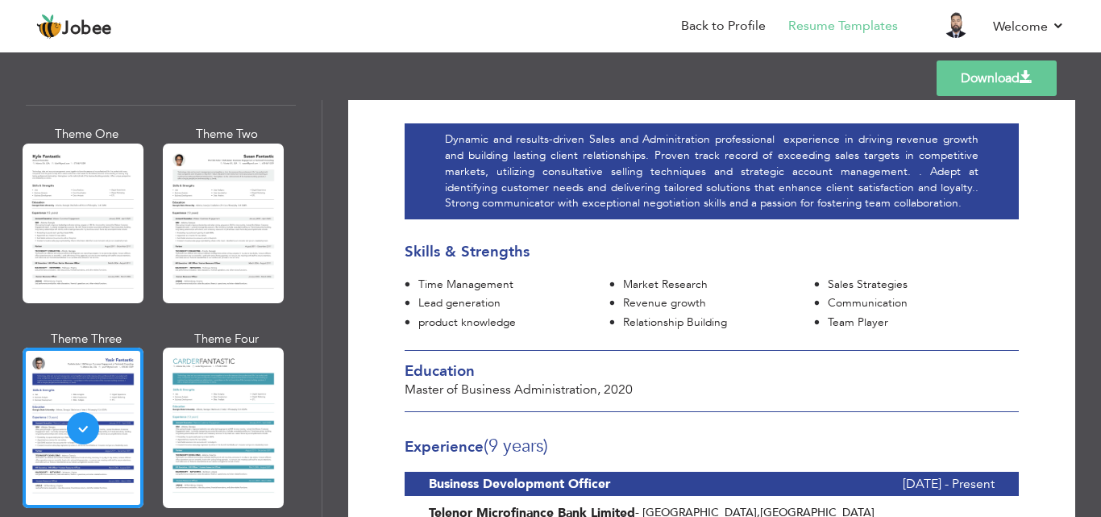
click at [405, 380] on span "Master of Business Administration ," at bounding box center [503, 389] width 196 height 18
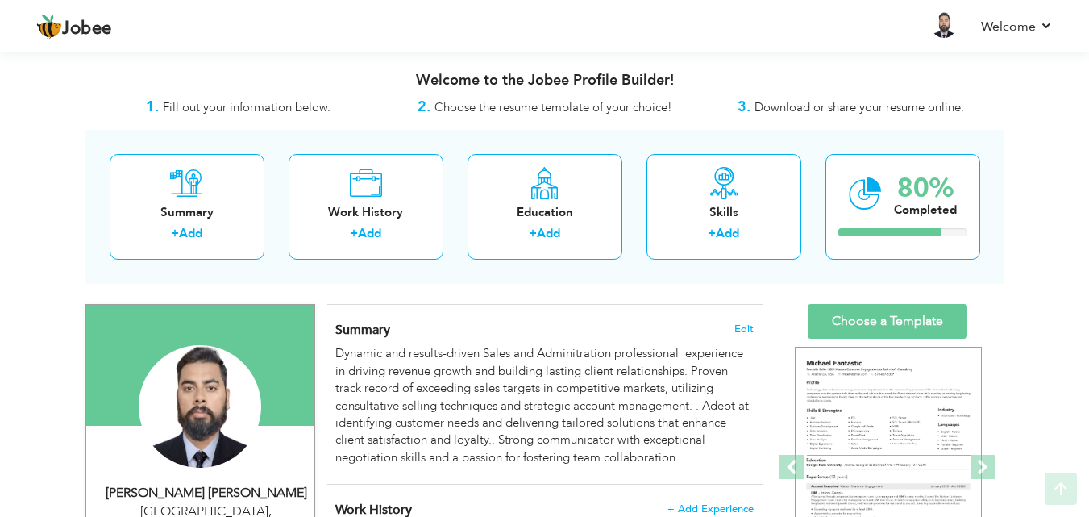
scroll to position [451, 0]
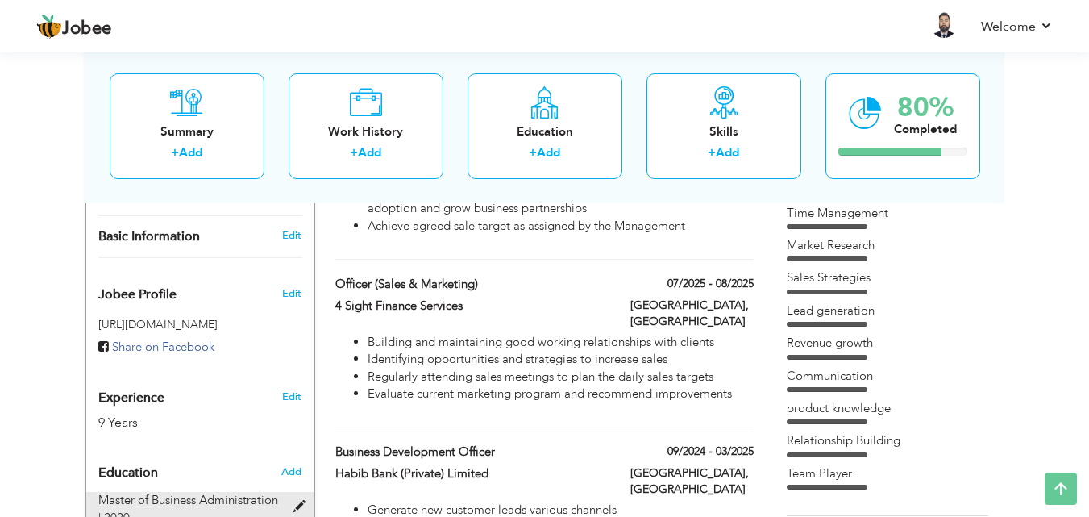
click at [171, 492] on span "Master of Business Administration | 2020" at bounding box center [188, 508] width 180 height 33
type input "Master of Business Administration"
type input "2020"
radio input "true"
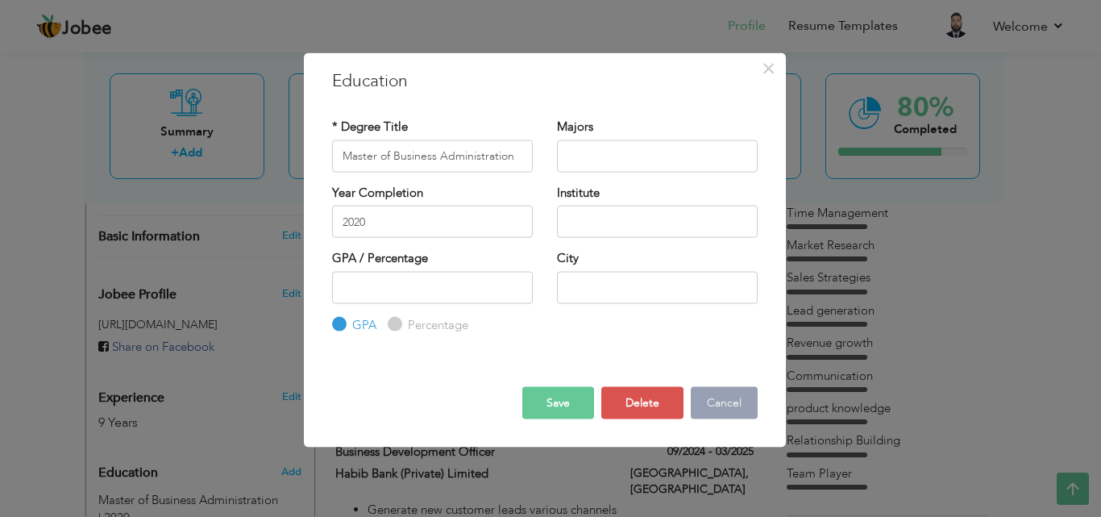
click at [715, 401] on button "Cancel" at bounding box center [724, 403] width 67 height 32
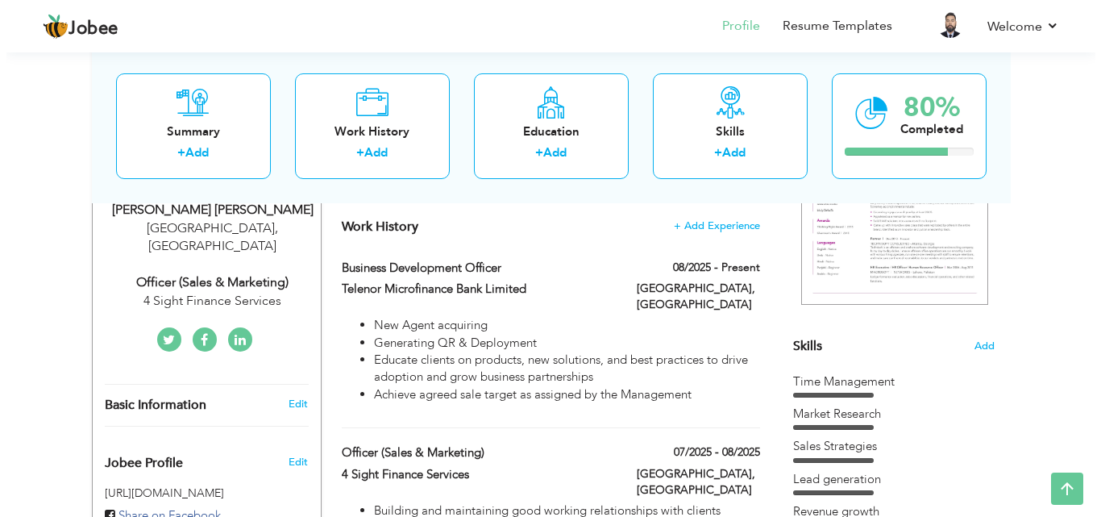
scroll to position [231, 0]
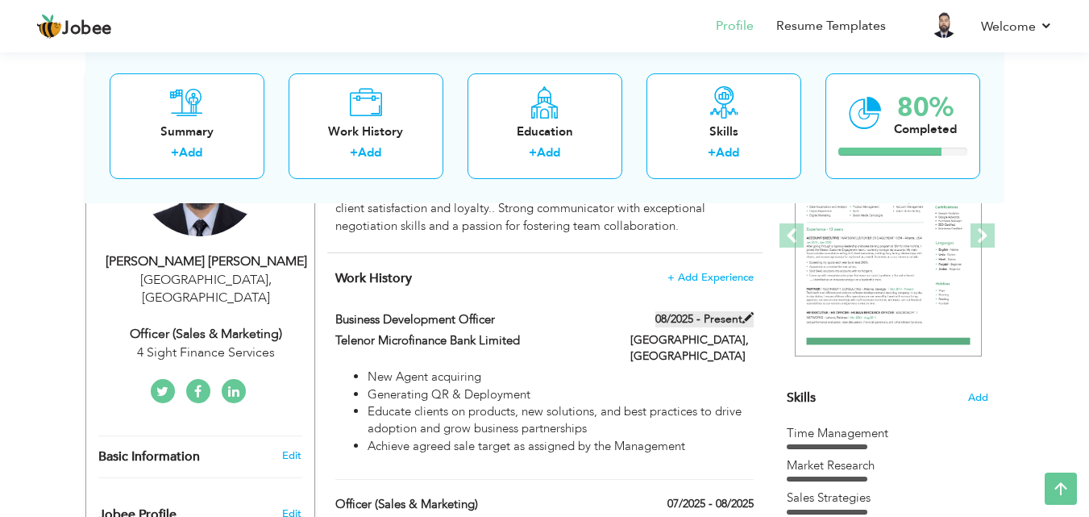
click at [744, 313] on span at bounding box center [747, 317] width 11 height 11
type input "Business Development Officer"
type input "Telenor Microfinance Bank Limited"
type input "08/2025"
type input "[GEOGRAPHIC_DATA]"
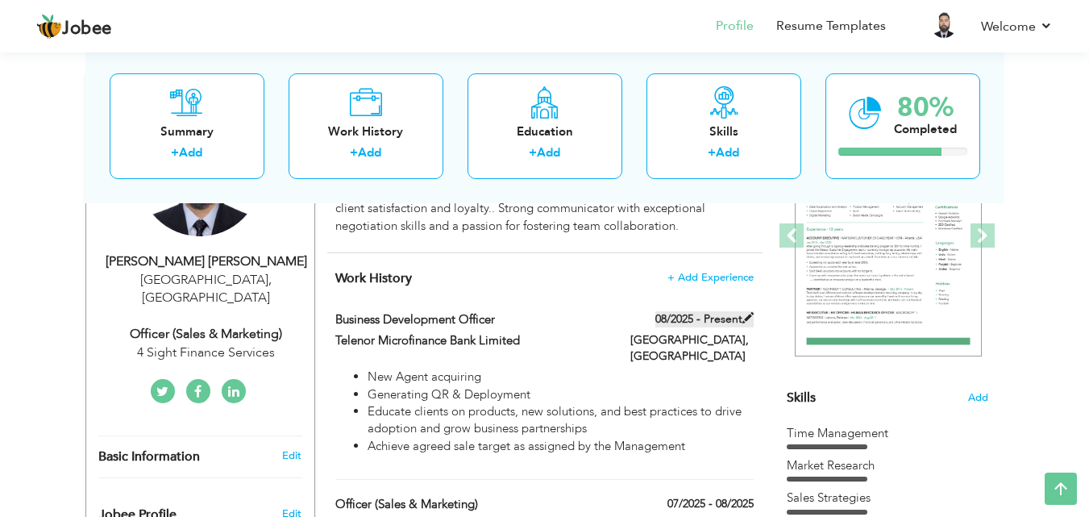
type input "[GEOGRAPHIC_DATA]"
checkbox input "true"
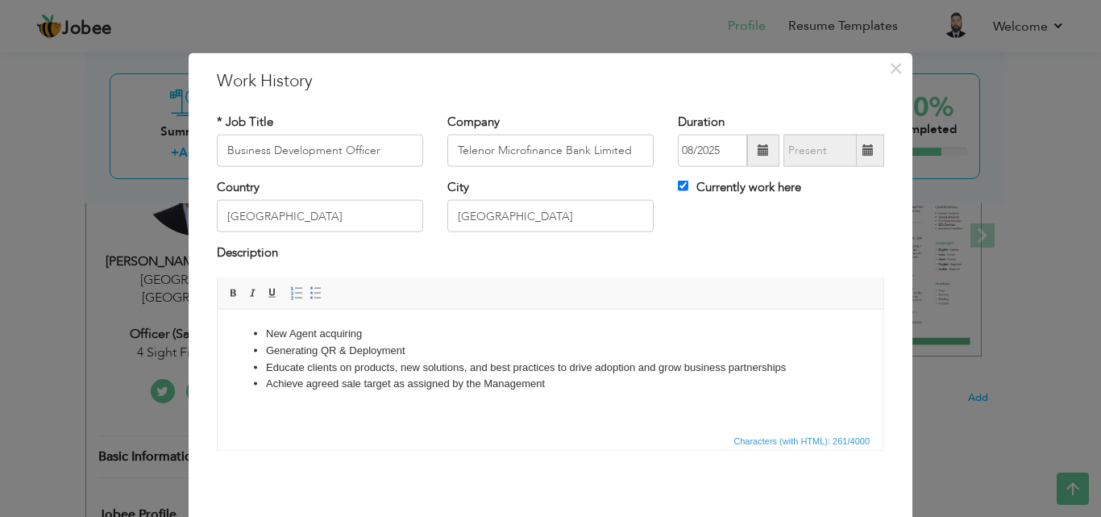
click at [749, 149] on span at bounding box center [763, 151] width 32 height 32
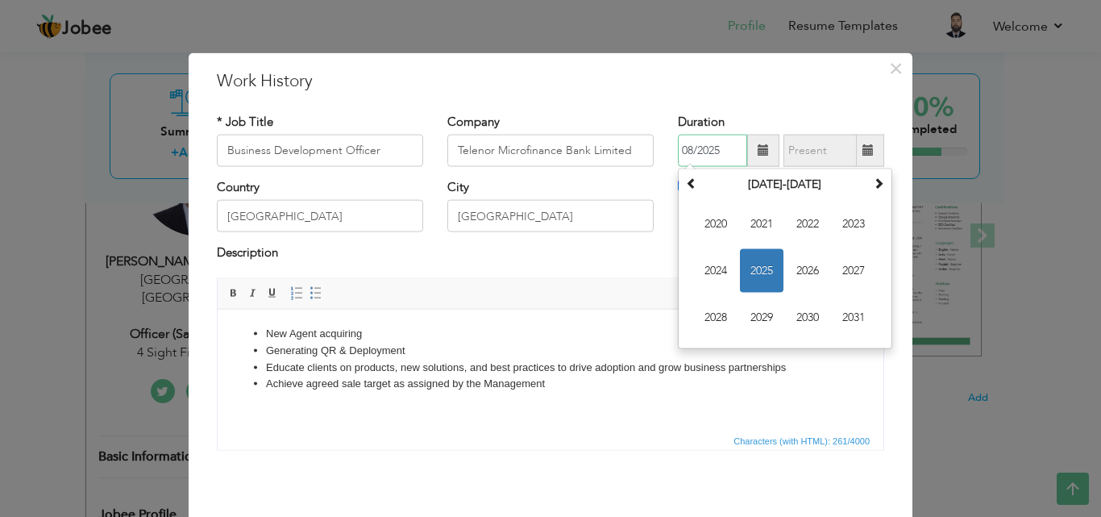
click at [763, 260] on span "2025" at bounding box center [762, 271] width 44 height 44
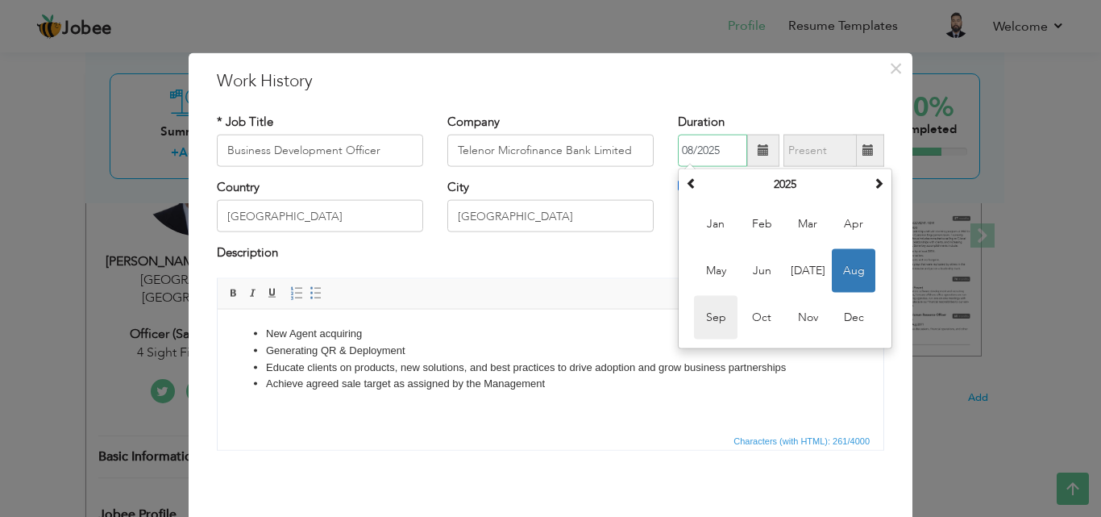
click at [717, 325] on span "Sep" at bounding box center [716, 318] width 44 height 44
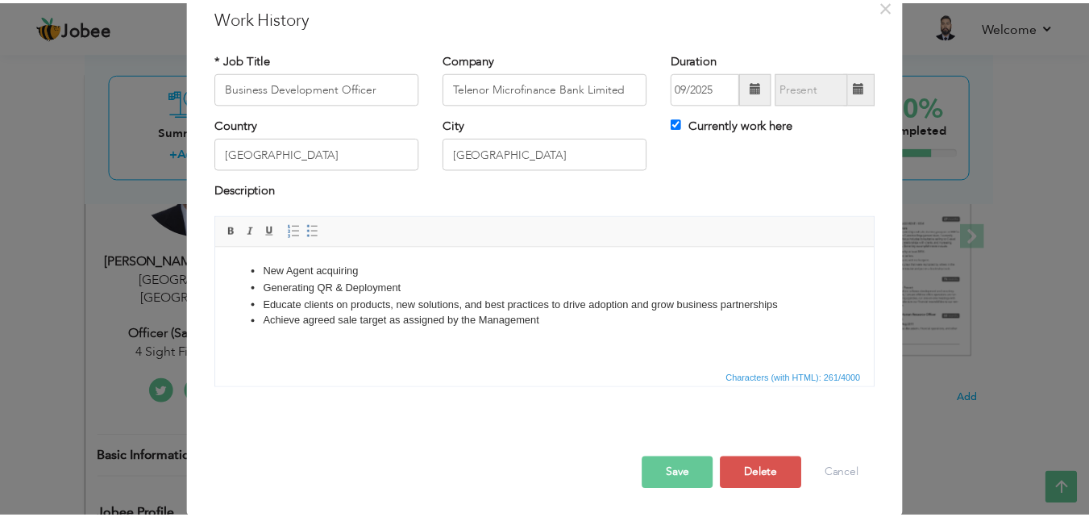
scroll to position [64, 0]
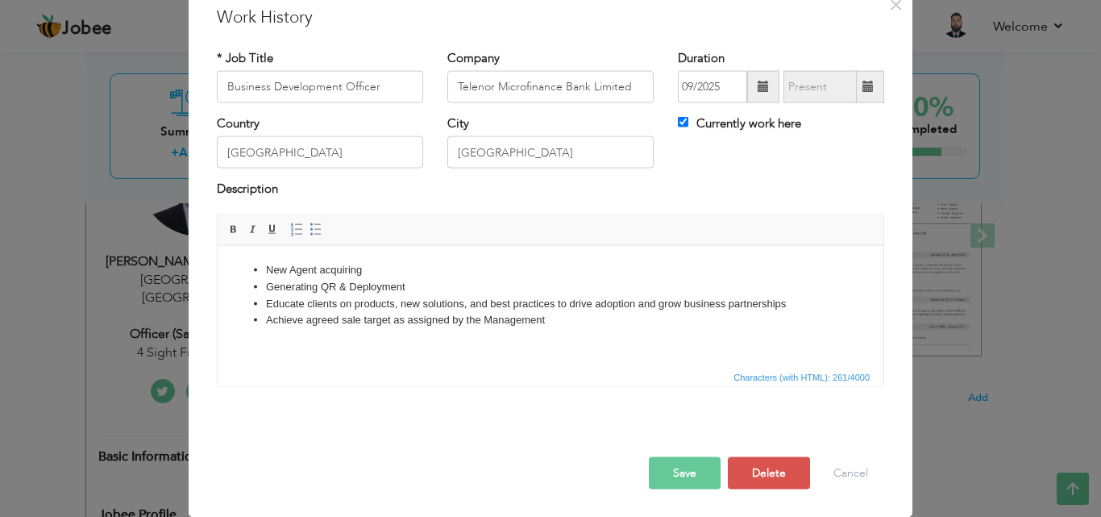
click at [688, 466] on button "Save" at bounding box center [685, 472] width 72 height 32
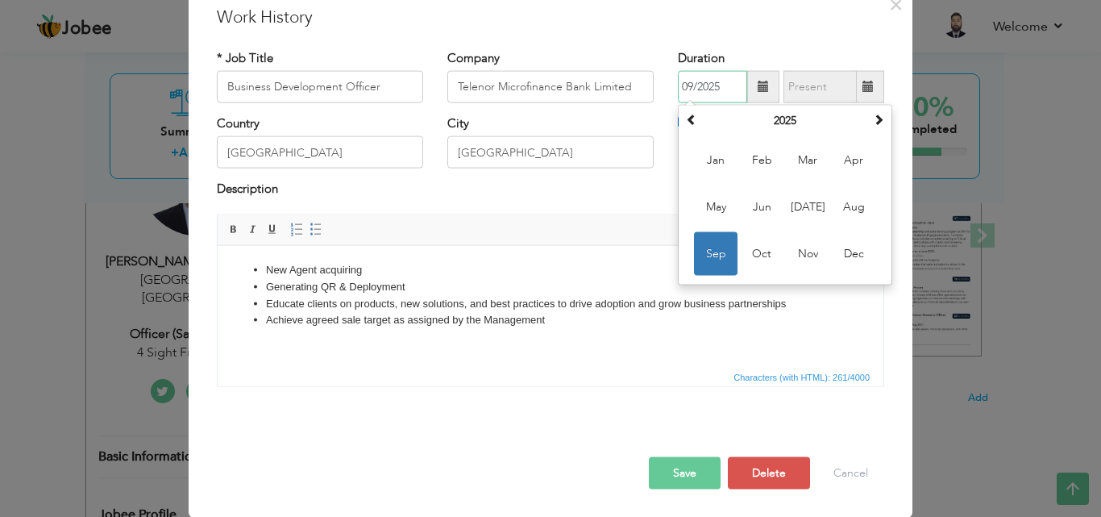
click at [709, 252] on span "Sep" at bounding box center [716, 254] width 44 height 44
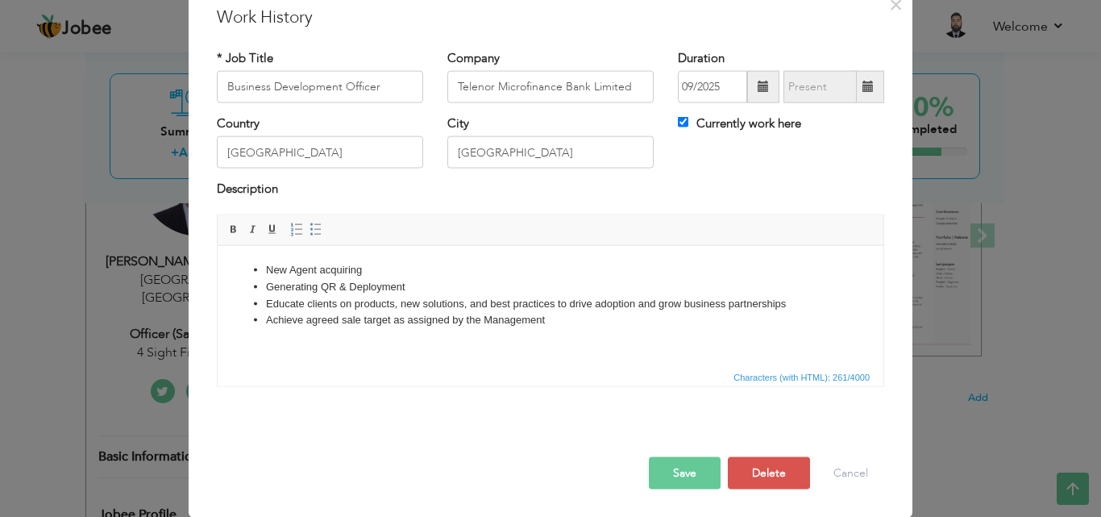
click at [680, 469] on button "Save" at bounding box center [685, 472] width 72 height 32
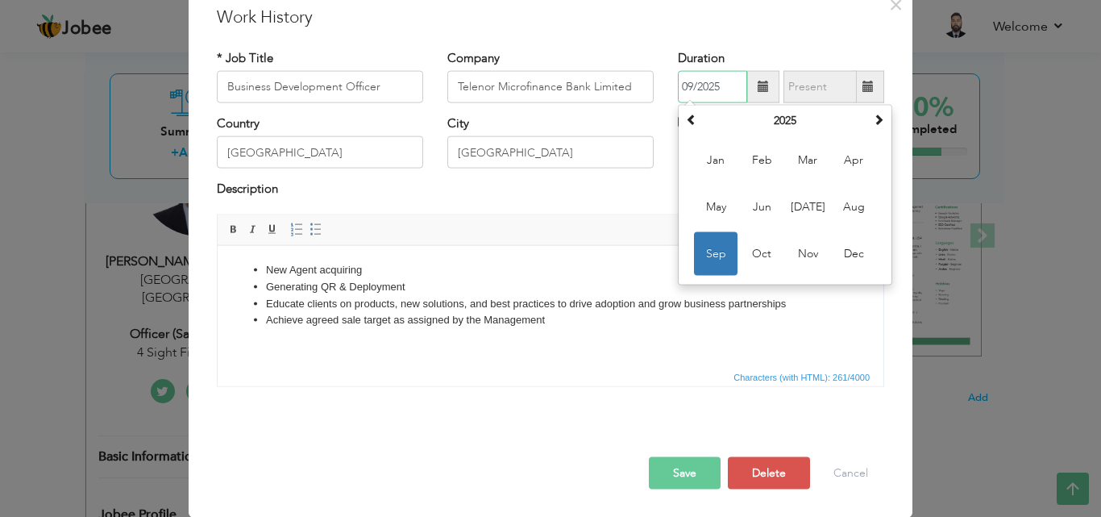
click at [709, 260] on span "Sep" at bounding box center [716, 254] width 44 height 44
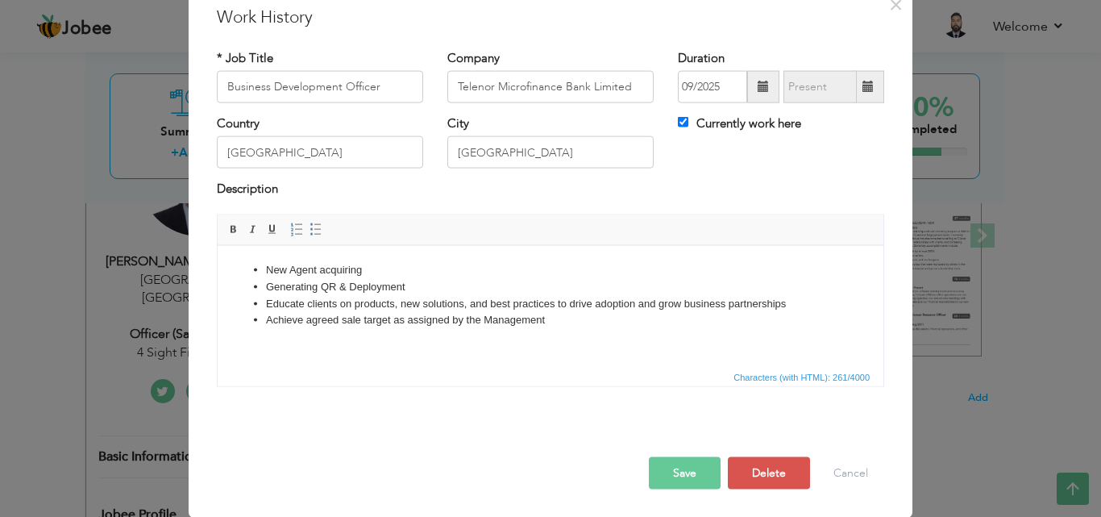
click at [757, 78] on span at bounding box center [763, 87] width 32 height 32
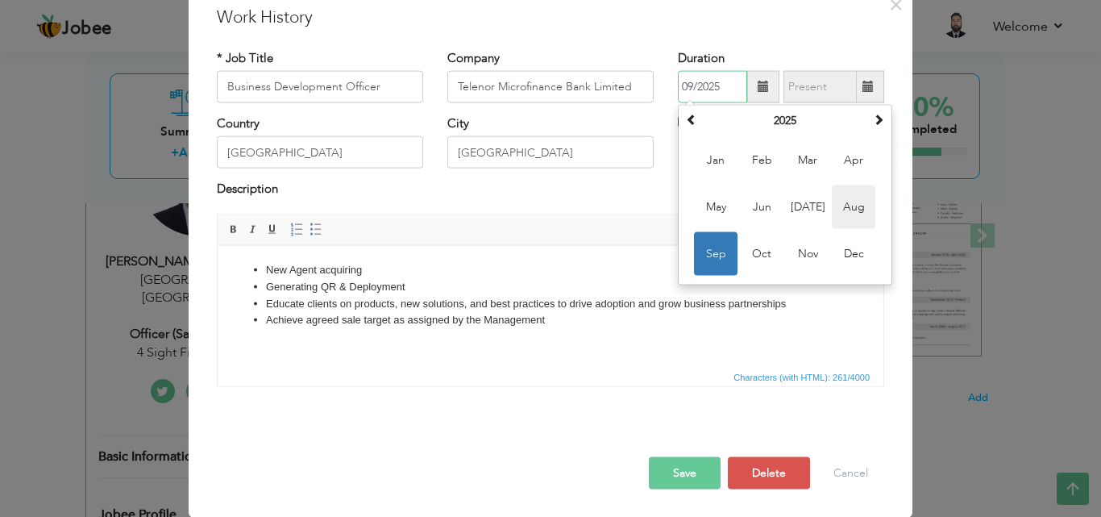
click at [861, 202] on span "Aug" at bounding box center [854, 207] width 44 height 44
type input "08/2025"
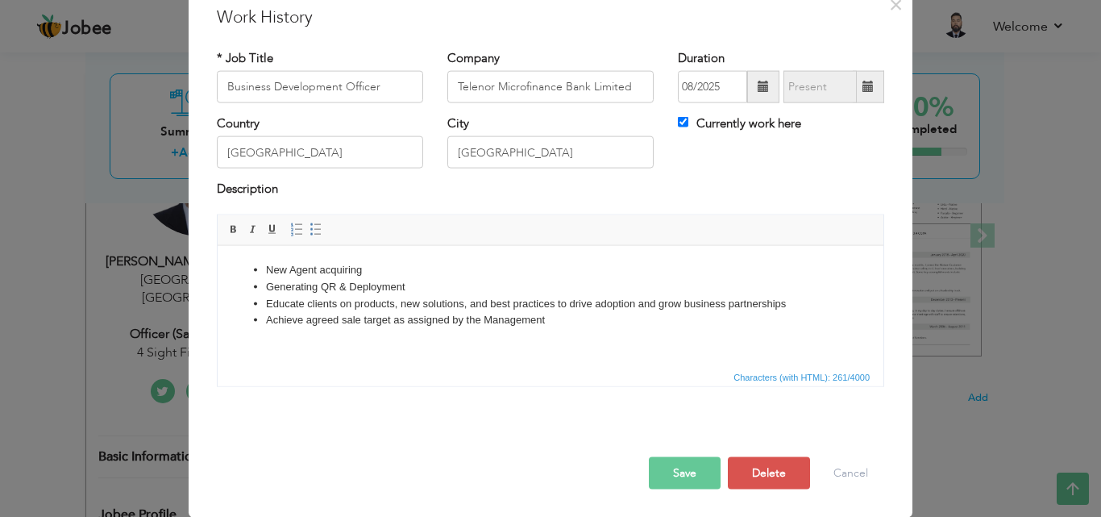
click at [867, 86] on span at bounding box center [867, 86] width 11 height 11
click at [678, 128] on label "Currently work here" at bounding box center [739, 123] width 123 height 17
click at [678, 127] on input "Currently work here" at bounding box center [683, 122] width 10 height 10
click at [678, 128] on label "Currently work here" at bounding box center [739, 123] width 123 height 17
click at [678, 127] on input "Currently work here" at bounding box center [683, 122] width 10 height 10
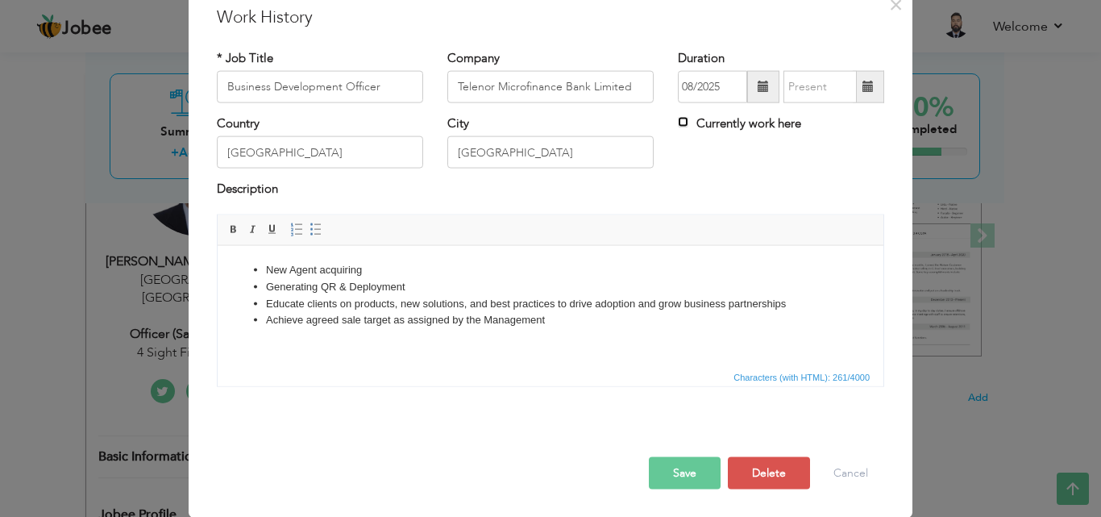
checkbox input "true"
click at [688, 468] on button "Save" at bounding box center [685, 472] width 72 height 32
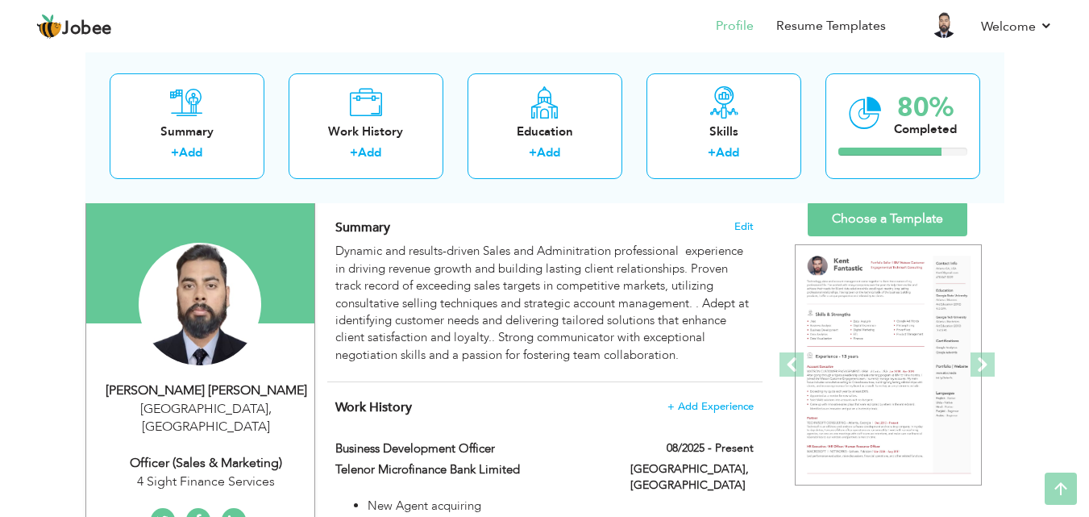
scroll to position [0, 0]
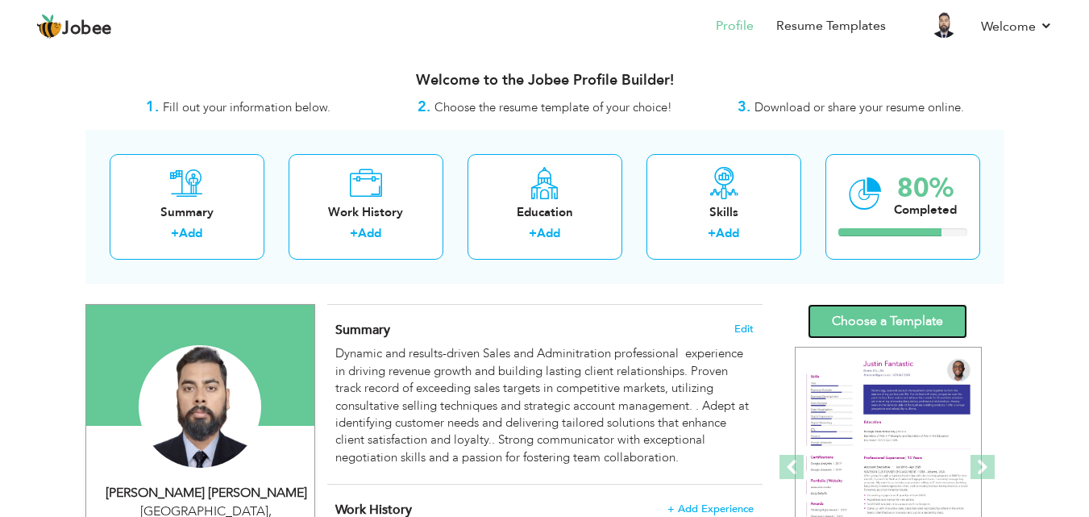
click at [899, 322] on link "Choose a Template" at bounding box center [888, 321] width 160 height 35
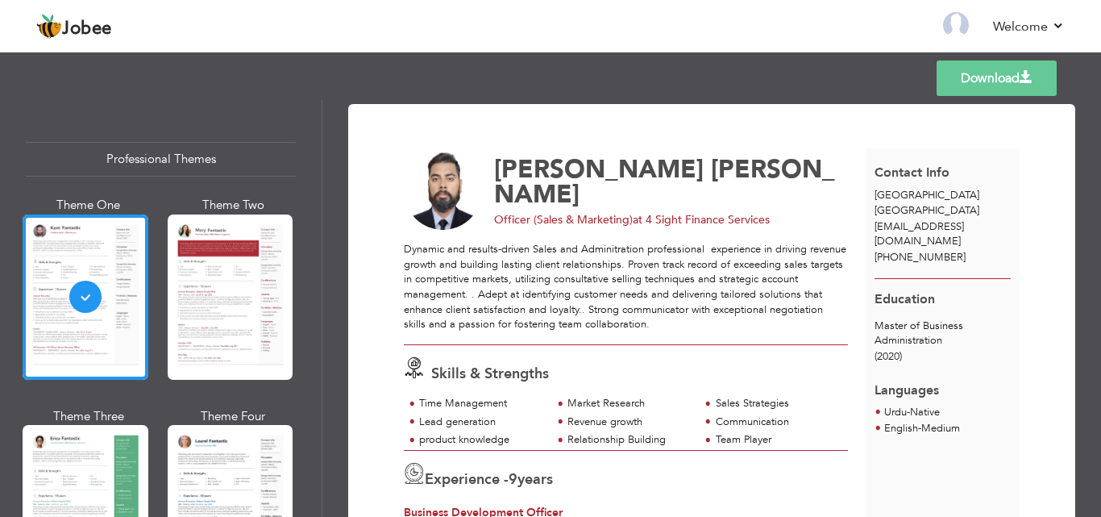
click at [419, 400] on div "Time Management" at bounding box center [480, 403] width 123 height 15
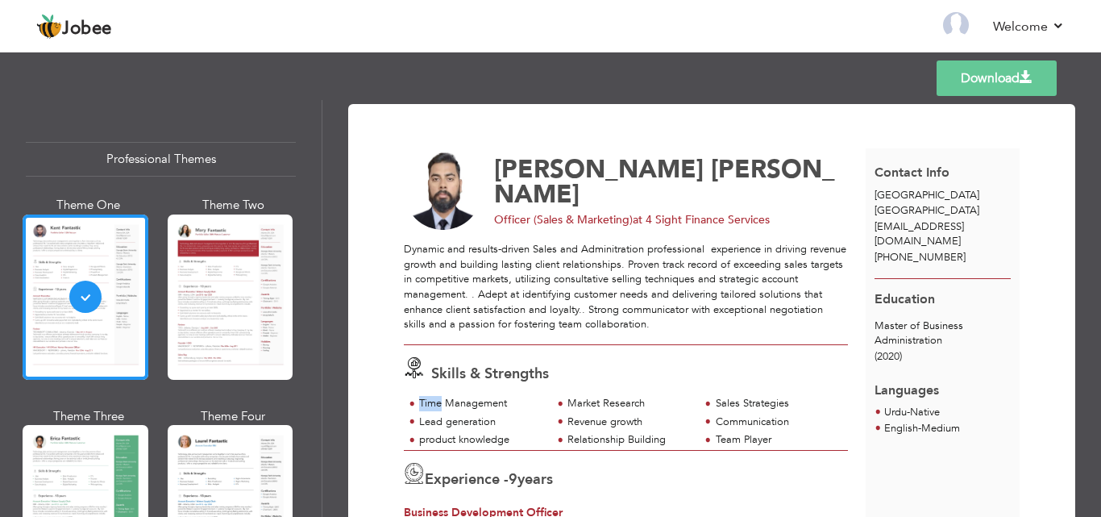
click at [419, 400] on div "Time Management" at bounding box center [480, 403] width 123 height 15
copy div "Time Management"
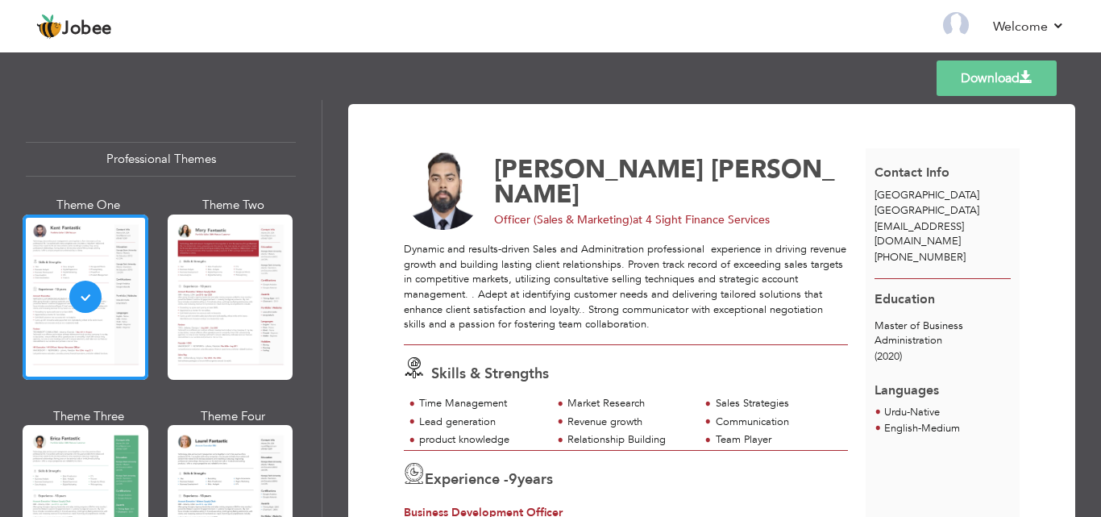
click at [420, 439] on div "product knowledge" at bounding box center [480, 439] width 123 height 15
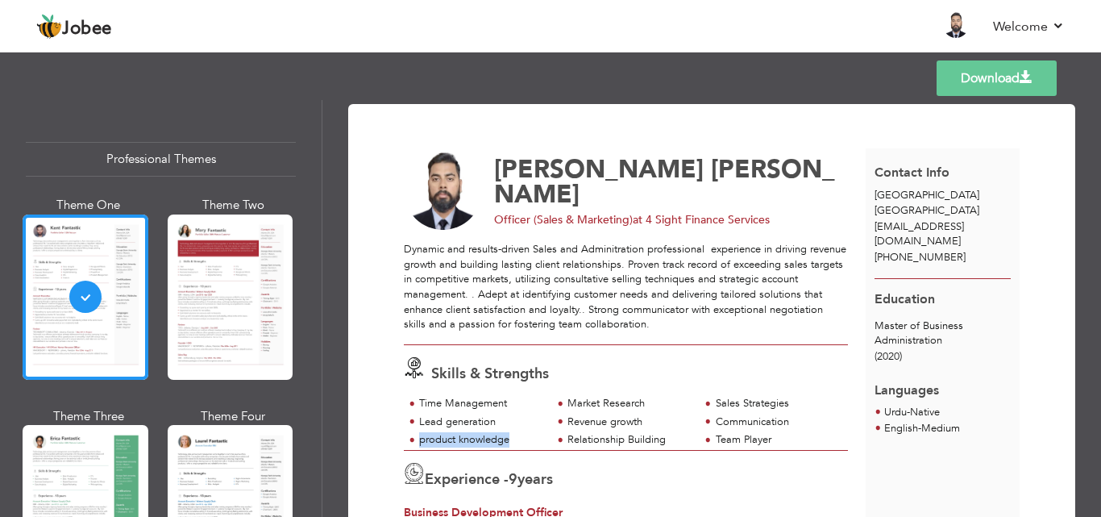
click at [420, 439] on div "product knowledge" at bounding box center [480, 439] width 123 height 15
copy div "product knowledge"
click at [716, 435] on div "Team Player" at bounding box center [777, 439] width 123 height 15
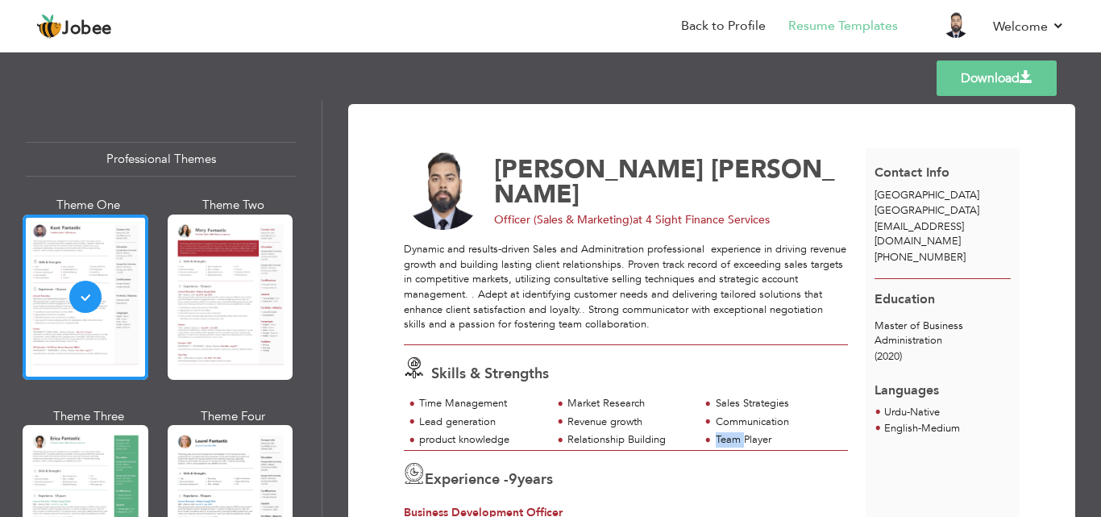
click at [716, 435] on div "Team Player" at bounding box center [777, 439] width 123 height 15
click at [716, 438] on div "Team Player" at bounding box center [777, 439] width 123 height 15
copy div "Team Player"
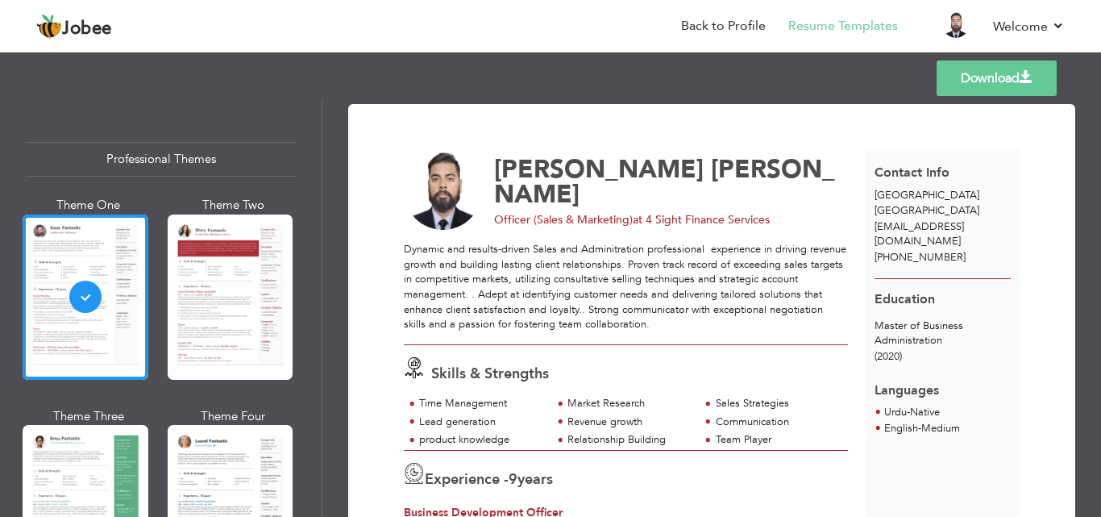
click at [567, 418] on div "Revenue growth" at bounding box center [628, 421] width 123 height 15
copy div "Revenue growth"
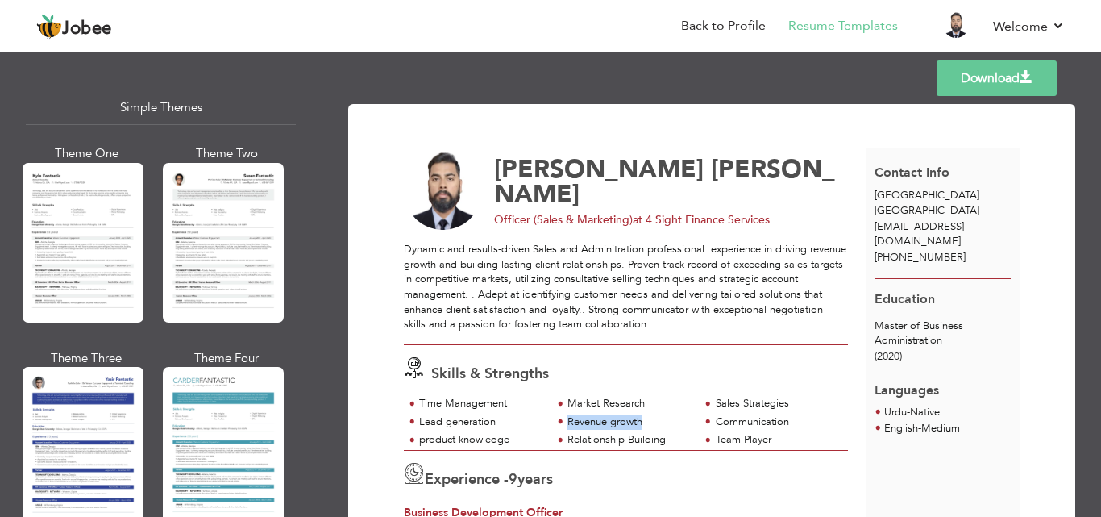
scroll to position [2870, 0]
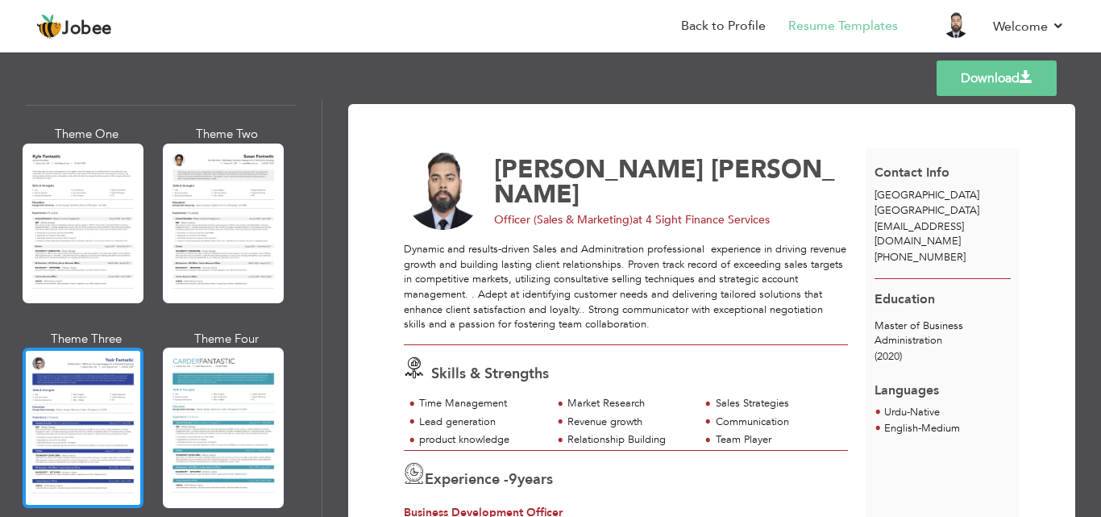
click at [57, 414] on div at bounding box center [83, 427] width 121 height 160
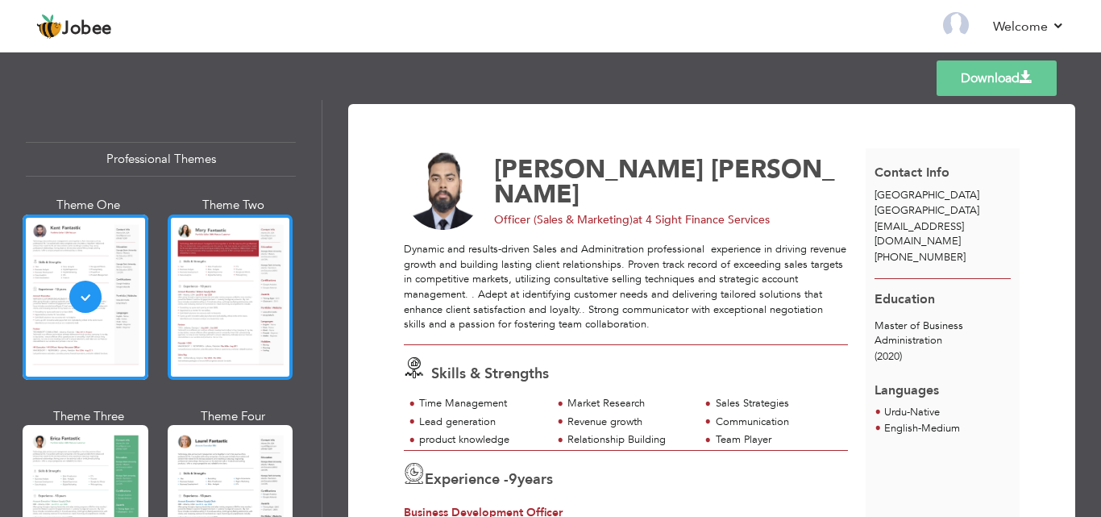
click at [174, 284] on div at bounding box center [231, 296] width 126 height 165
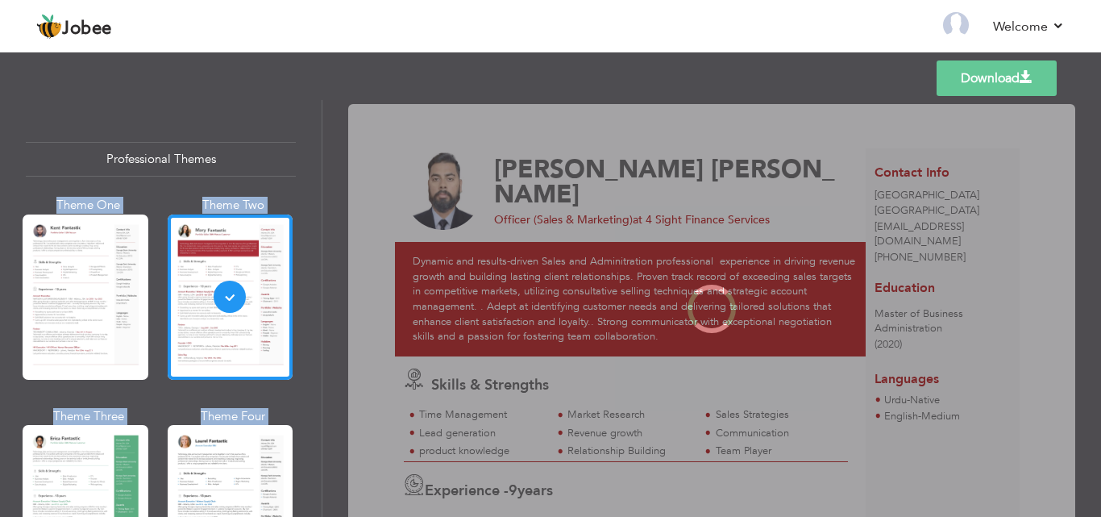
drag, startPoint x: 320, startPoint y: 135, endPoint x: 323, endPoint y: 160, distance: 26.0
click at [323, 160] on div "Professional Themes Theme One Theme Two Theme Three Theme Four" at bounding box center [550, 308] width 1101 height 417
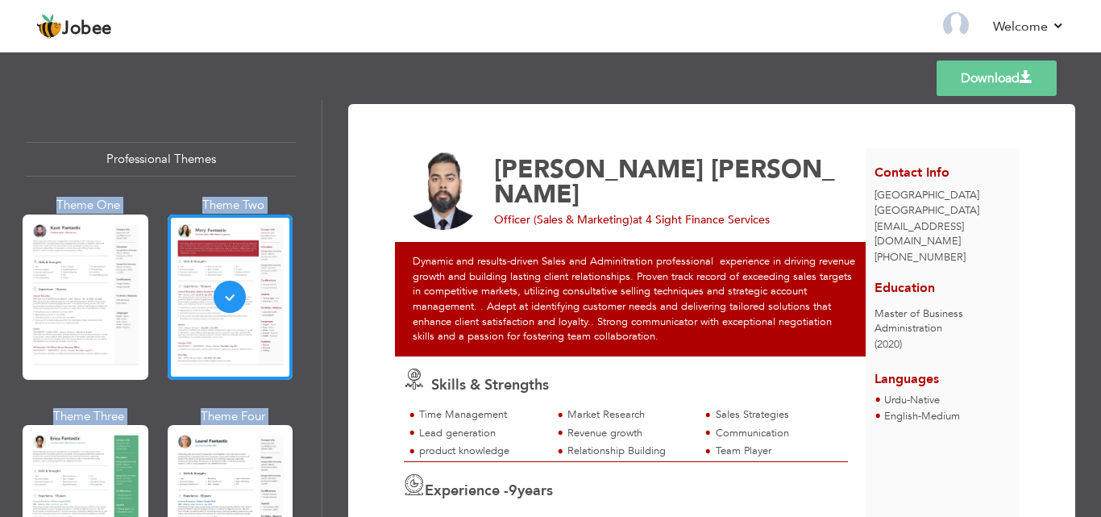
click at [315, 171] on div "Professional Themes Theme One Theme Two Theme Three Theme Six" at bounding box center [161, 308] width 322 height 417
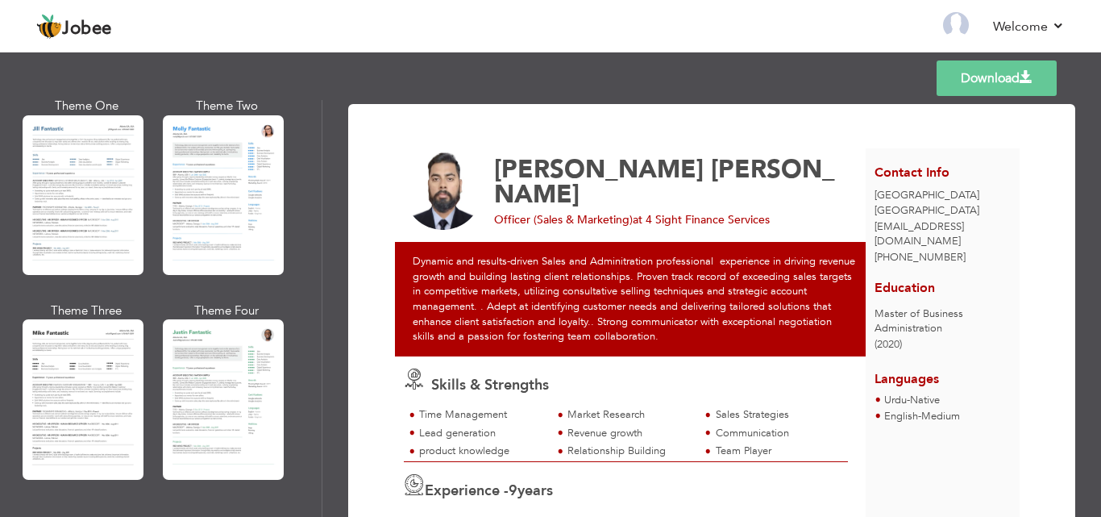
scroll to position [904, 0]
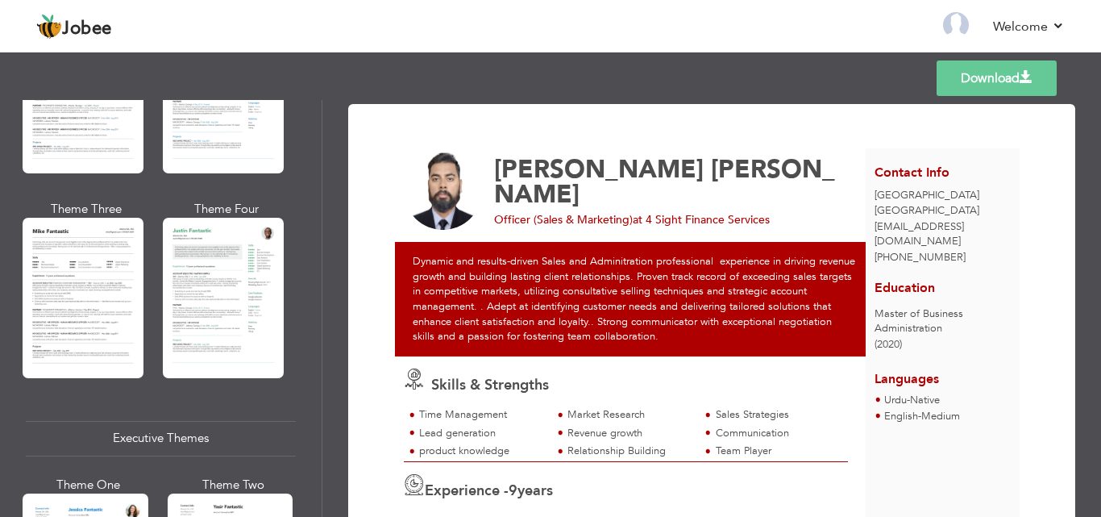
drag, startPoint x: 323, startPoint y: 259, endPoint x: 323, endPoint y: 275, distance: 16.1
click at [323, 275] on div "Download [PERSON_NAME] [PERSON_NAME] Officer (Sales & Marketing) at 4 Sight Fin…" at bounding box center [711, 308] width 779 height 417
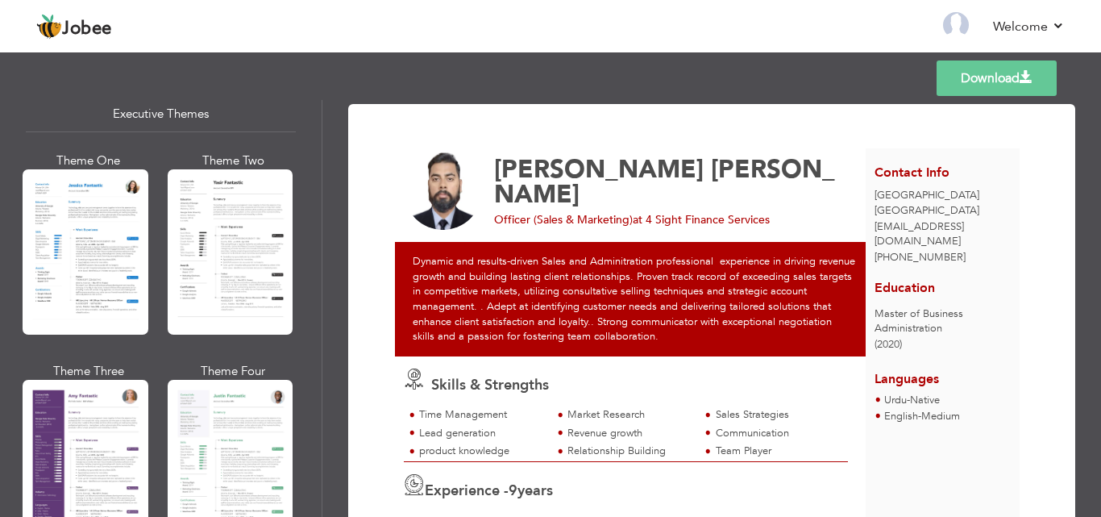
scroll to position [1278, 0]
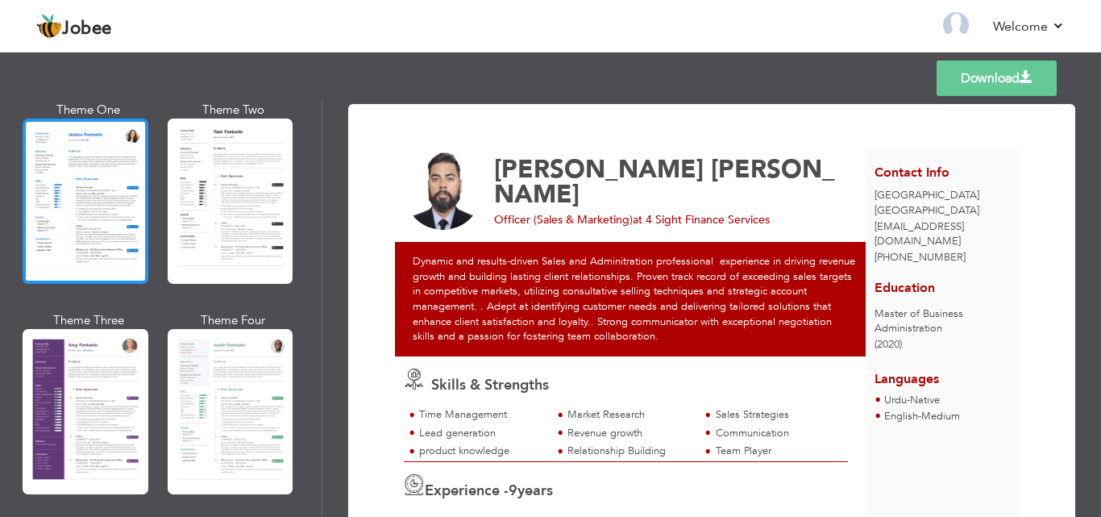
click at [81, 222] on div at bounding box center [86, 200] width 126 height 165
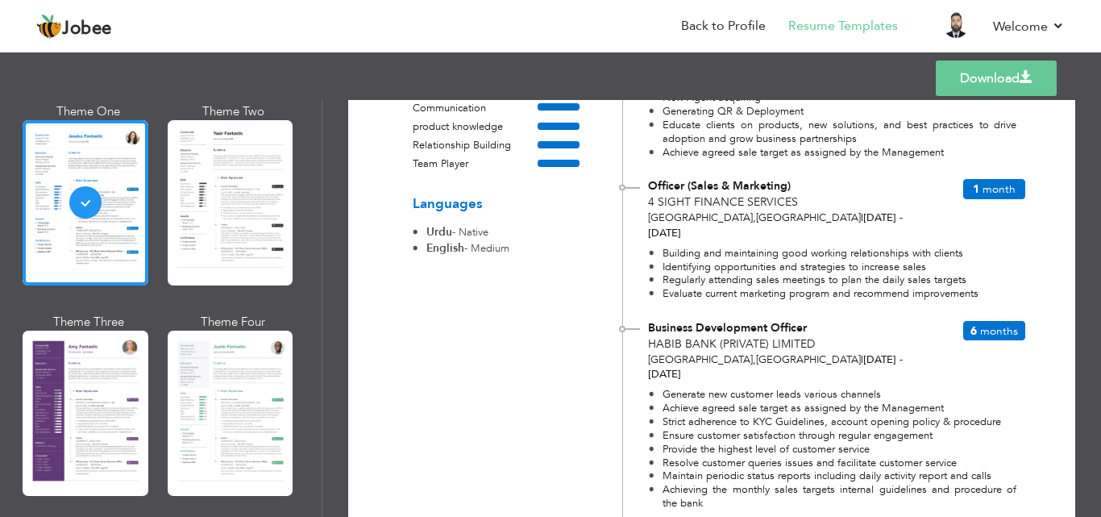
scroll to position [424, 0]
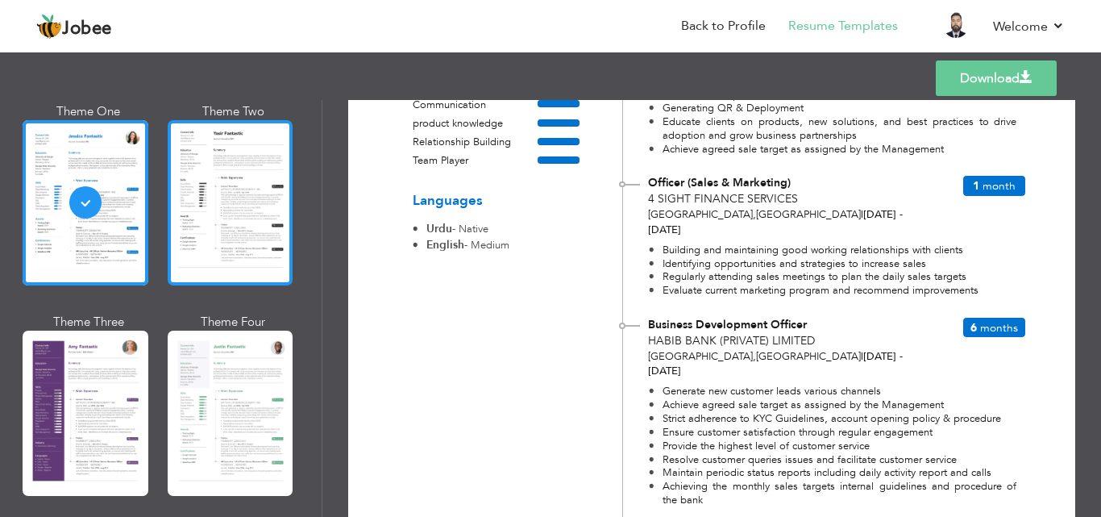
click at [231, 168] on div at bounding box center [231, 202] width 126 height 165
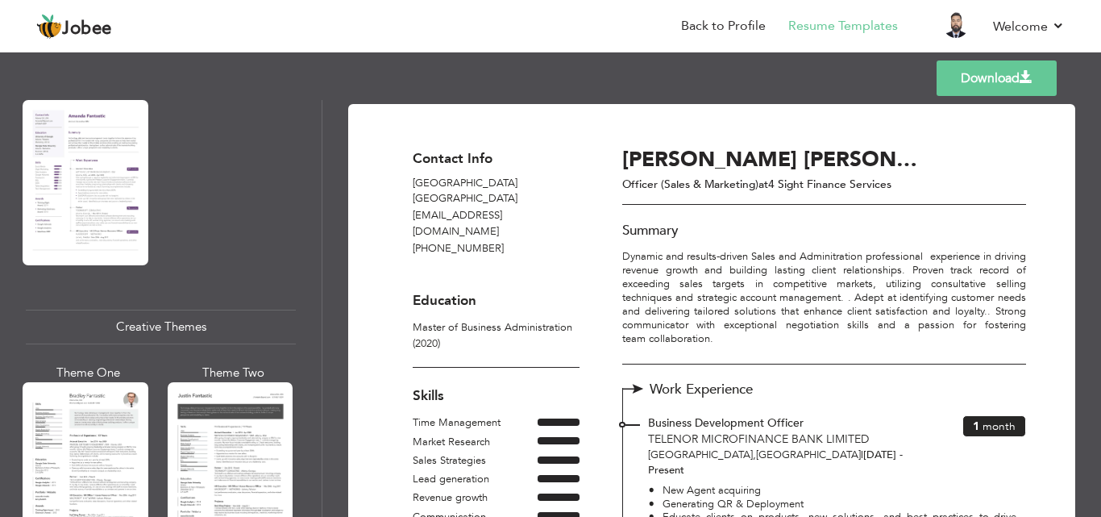
scroll to position [1725, 0]
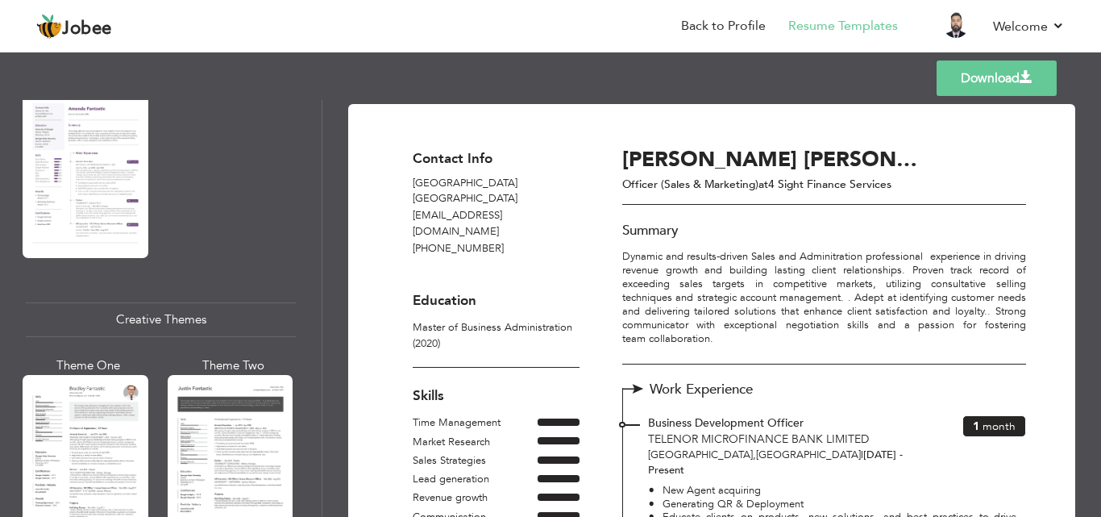
drag, startPoint x: 327, startPoint y: 331, endPoint x: 327, endPoint y: 360, distance: 28.2
click at [327, 360] on div "Download Contact Info [GEOGRAPHIC_DATA][EMAIL_ADDRESS][DOMAIN_NAME] [PHONE_NUMB…" at bounding box center [711, 308] width 779 height 417
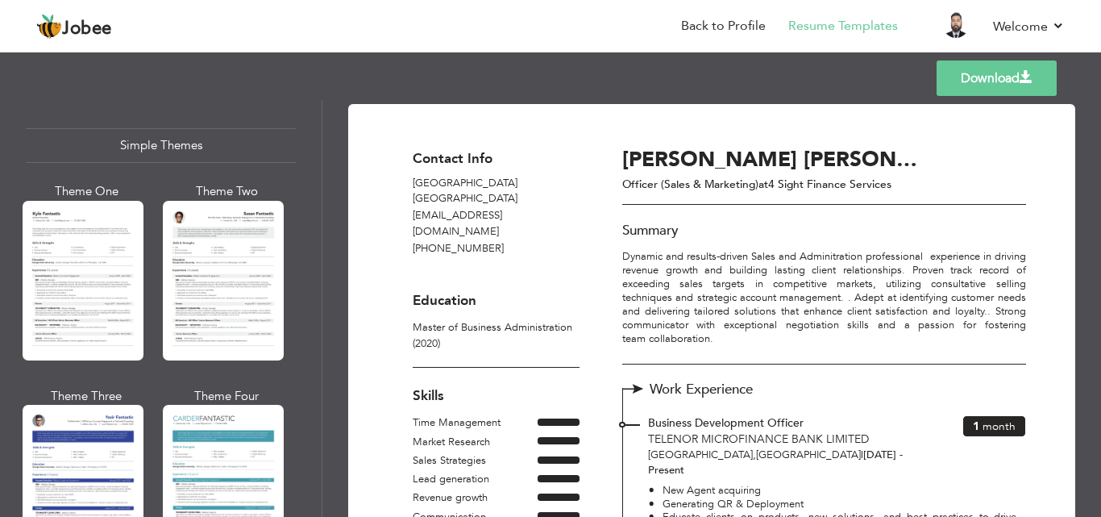
scroll to position [2850, 0]
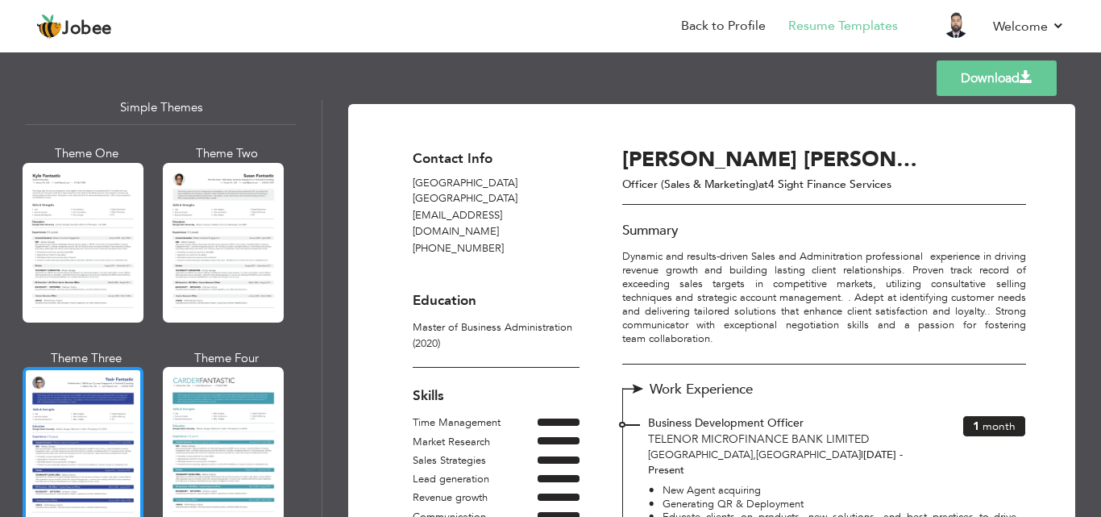
click at [54, 384] on div at bounding box center [83, 447] width 121 height 160
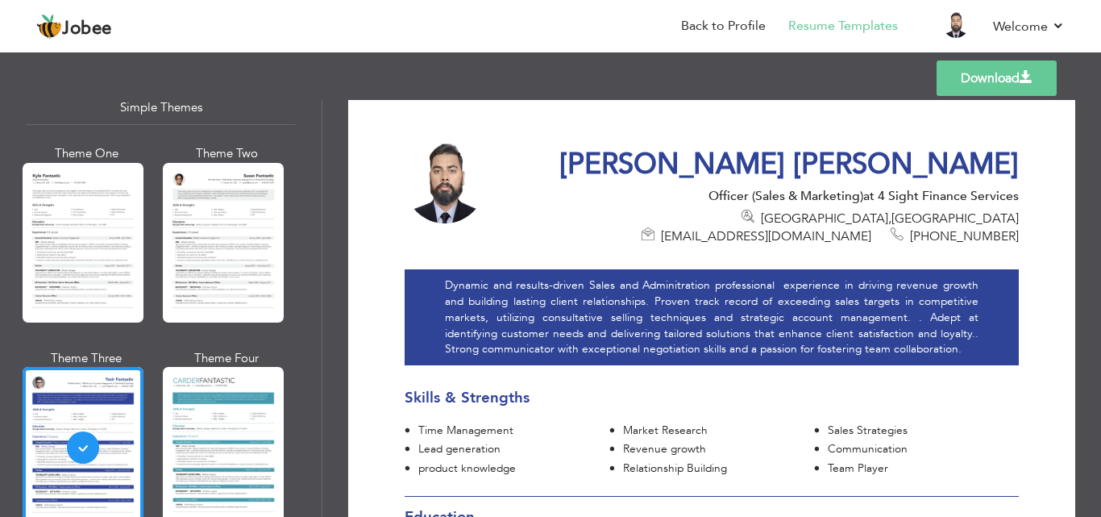
scroll to position [0, 0]
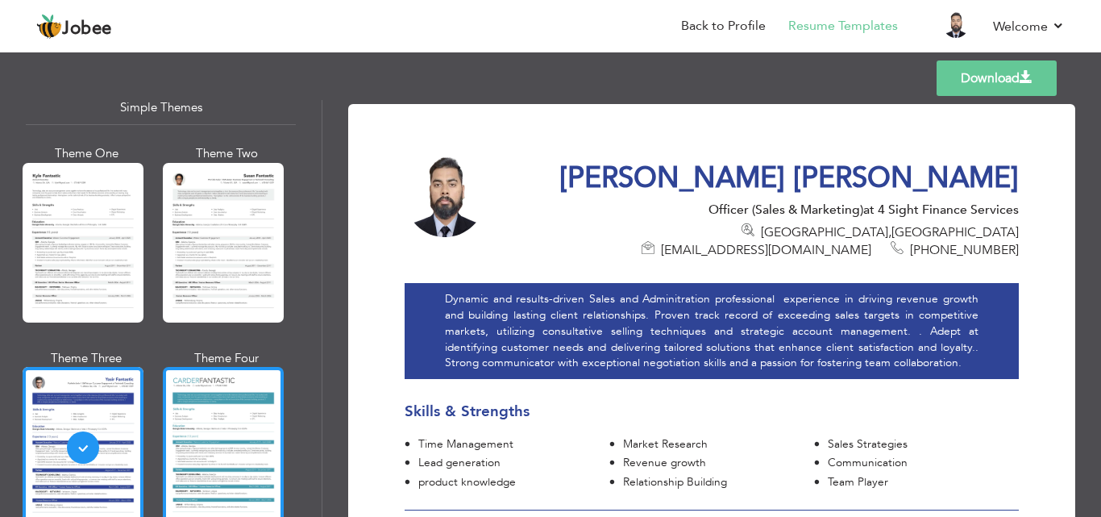
click at [262, 372] on div at bounding box center [223, 447] width 121 height 160
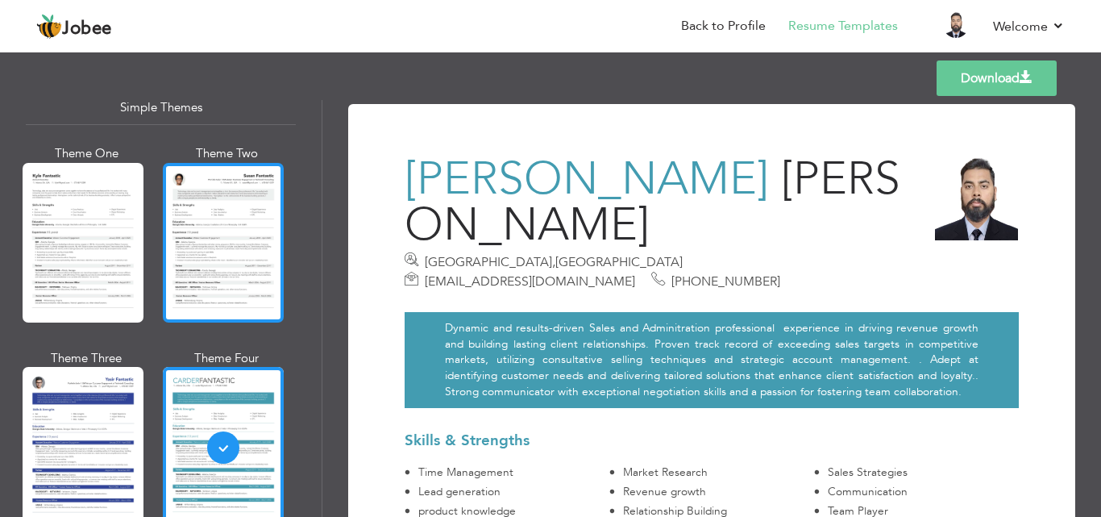
click at [204, 270] on div at bounding box center [223, 243] width 121 height 160
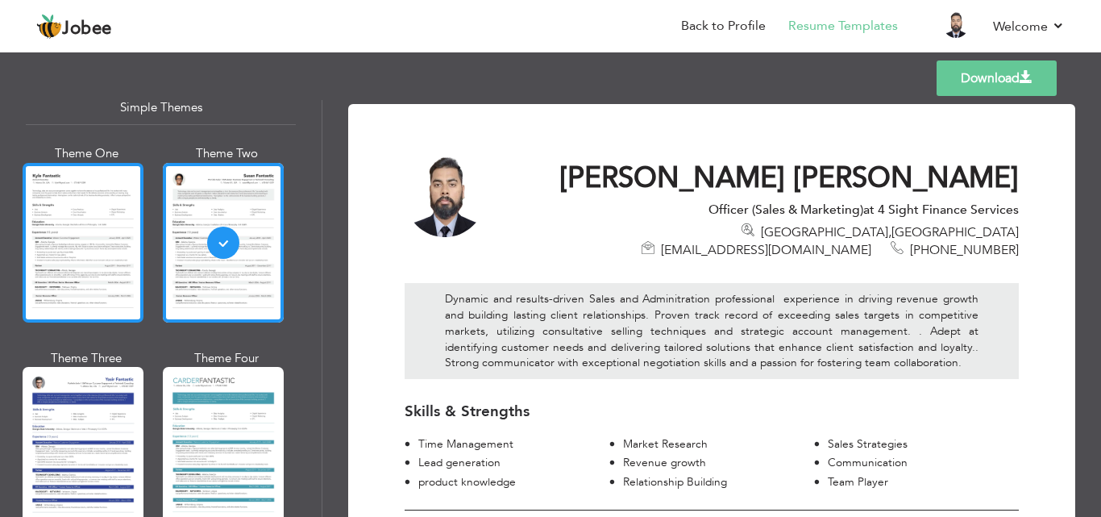
click at [110, 223] on div at bounding box center [83, 243] width 121 height 160
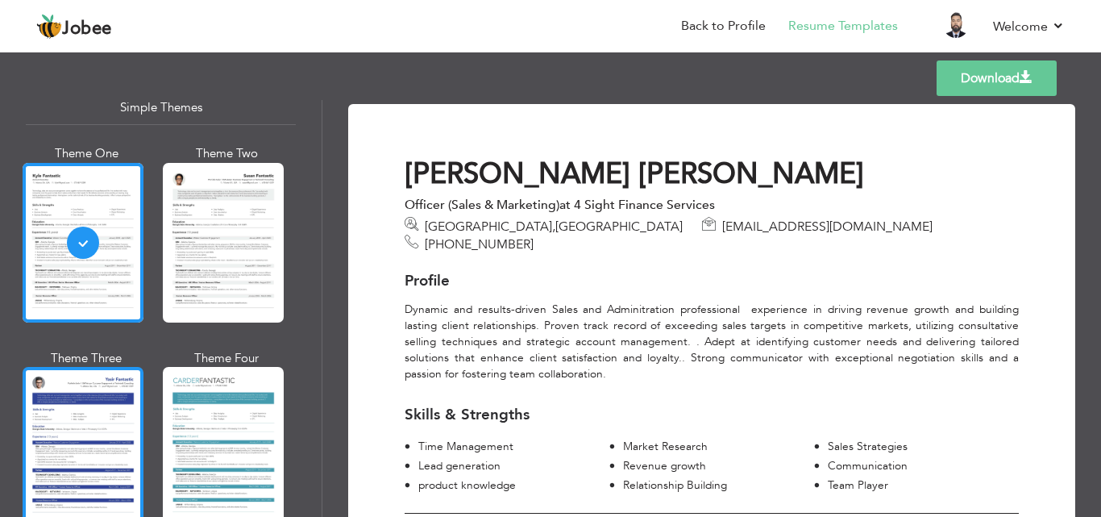
click at [88, 383] on div at bounding box center [83, 447] width 121 height 160
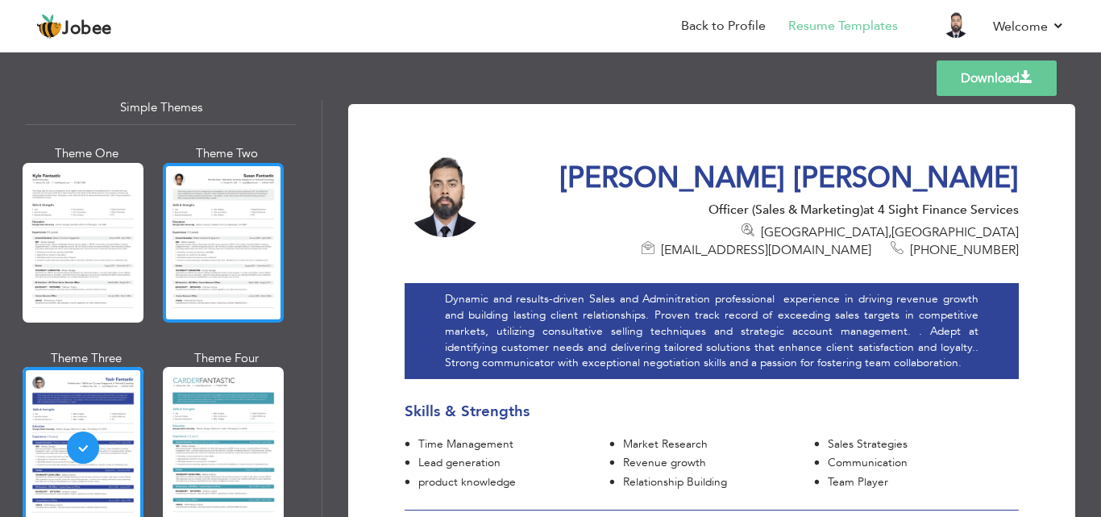
click at [247, 222] on div at bounding box center [223, 243] width 121 height 160
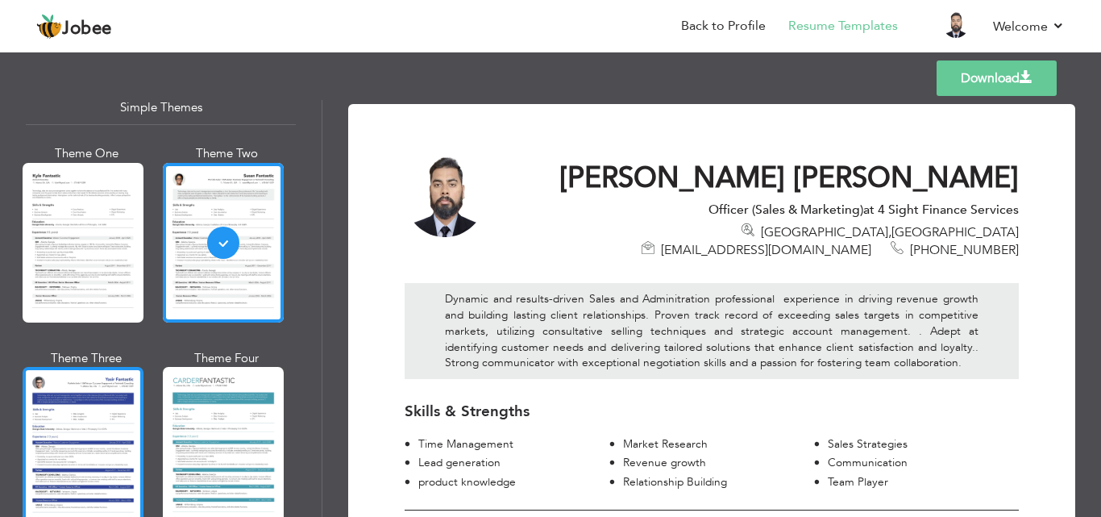
click at [85, 367] on div at bounding box center [83, 447] width 121 height 160
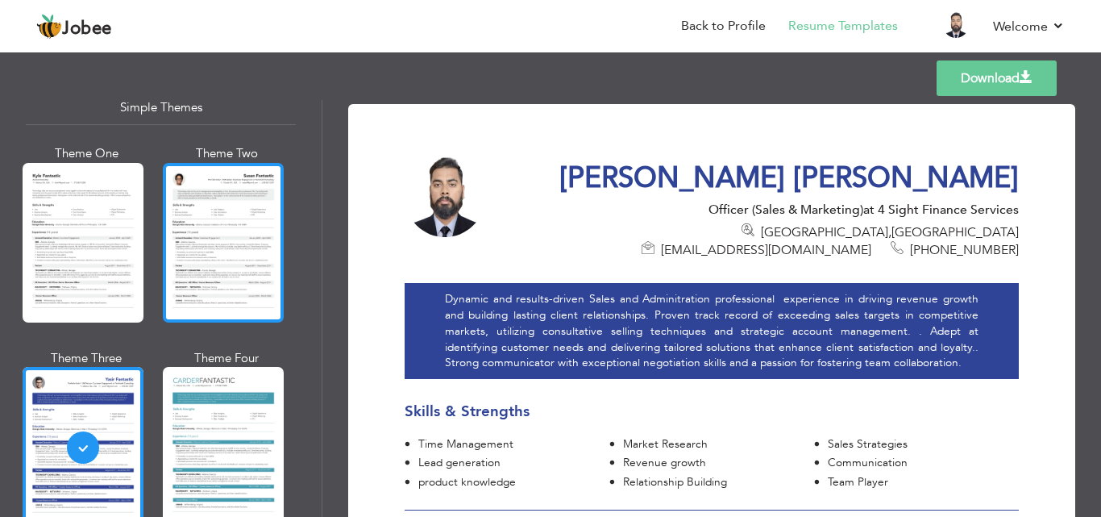
click at [206, 224] on div at bounding box center [223, 243] width 121 height 160
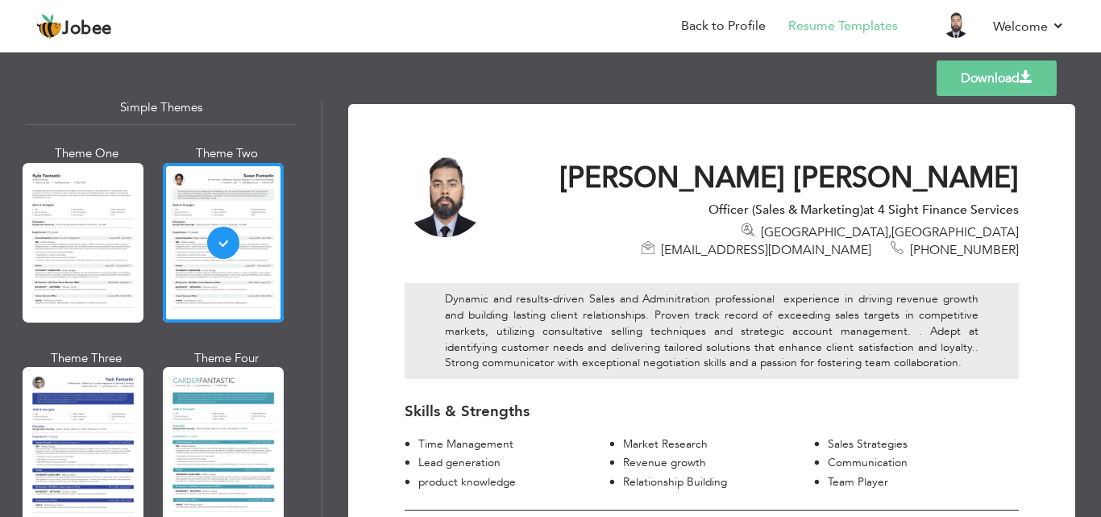
click at [983, 71] on link "Download" at bounding box center [997, 77] width 120 height 35
click at [736, 22] on link "Back to Profile" at bounding box center [723, 26] width 85 height 19
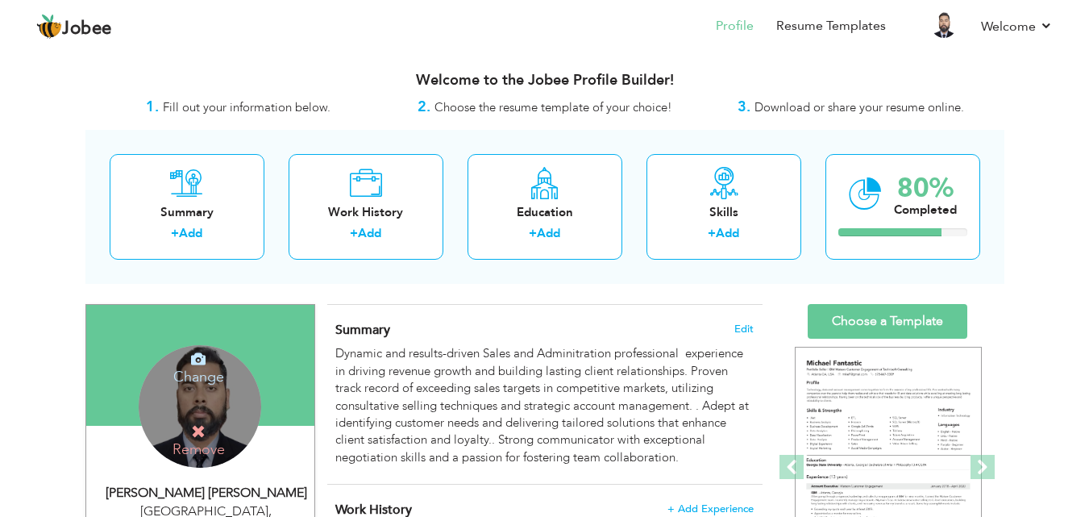
click at [202, 393] on div "Change Remove" at bounding box center [200, 406] width 123 height 123
click at [215, 395] on div "Change Remove" at bounding box center [200, 406] width 123 height 123
